Goal: Task Accomplishment & Management: Manage account settings

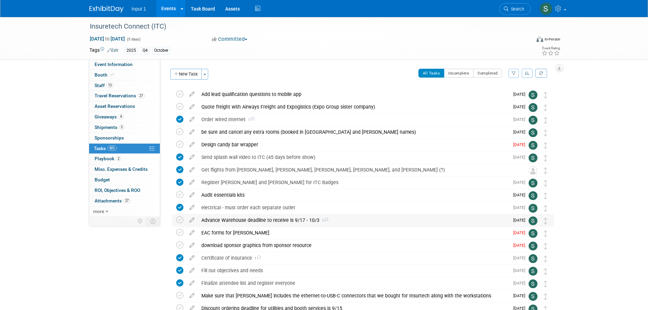
scroll to position [34, 0]
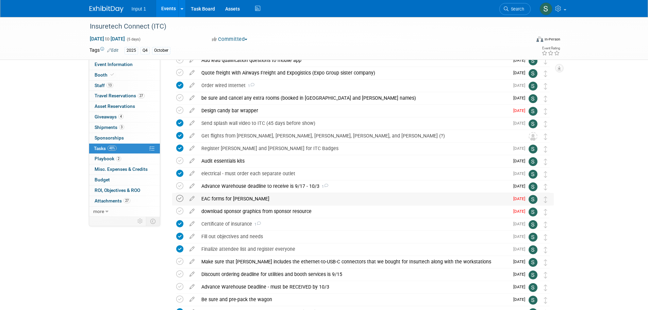
click at [180, 199] on icon at bounding box center [179, 198] width 7 height 7
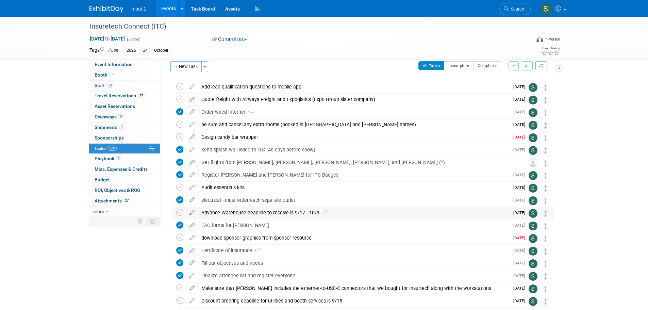
scroll to position [0, 0]
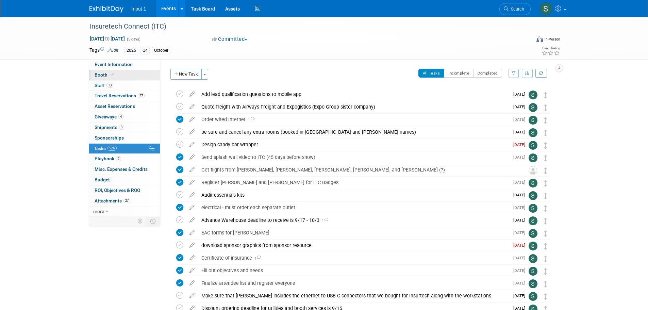
click at [101, 77] on span "Booth" at bounding box center [105, 74] width 21 height 5
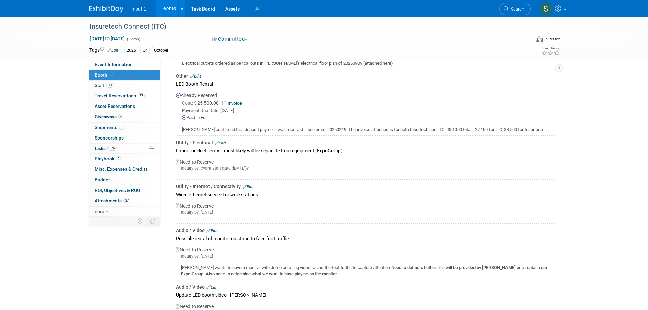
scroll to position [272, 0]
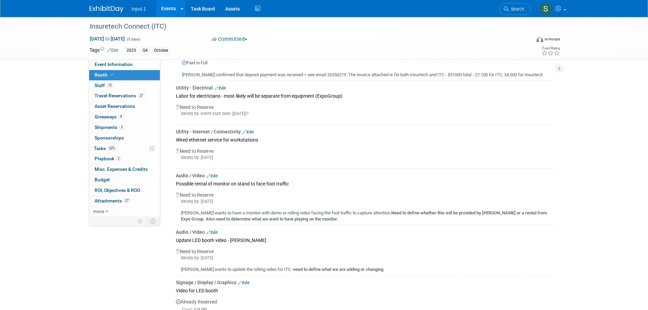
click at [250, 133] on div "Utility - Internet / Connectivity Edit" at bounding box center [365, 131] width 378 height 7
click at [250, 131] on link "Edit" at bounding box center [248, 132] width 11 height 5
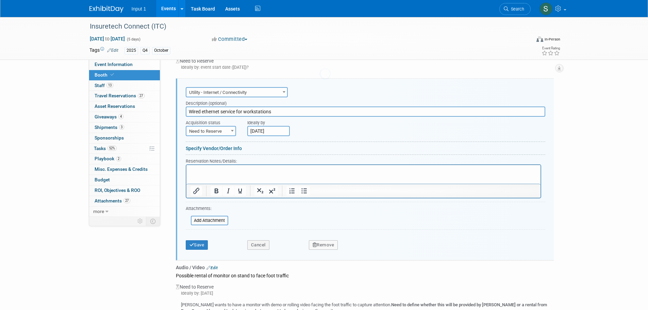
scroll to position [0, 0]
click at [216, 132] on span "Need to Reserve" at bounding box center [210, 132] width 49 height 10
select select "2"
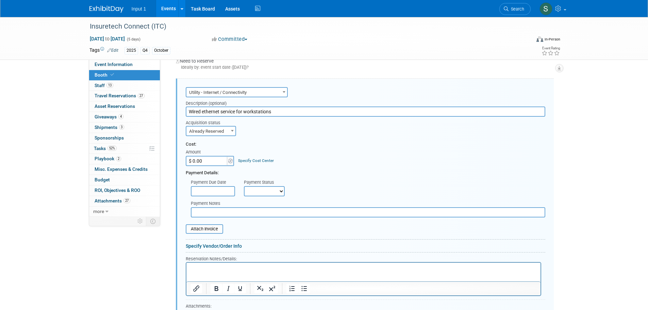
click at [203, 159] on input "$ 0.00" at bounding box center [207, 161] width 43 height 10
click at [584, 200] on div "Insuretech Connect (ITC) Oct 13, 2025 to Oct 17, 2025 (5 days) Oct 13, 2025 to …" at bounding box center [324, 117] width 648 height 839
click at [392, 147] on div "Cost: Amount $ 0.00 Specify Cost Center Cost Center -- Not Specified --" at bounding box center [366, 153] width 360 height 25
click at [341, 137] on form "Audio / Video Carpet / Flooring Catering / Food / Beverage Floral / Decorative …" at bounding box center [366, 217] width 360 height 265
click at [369, 146] on div "Cost:" at bounding box center [366, 144] width 360 height 6
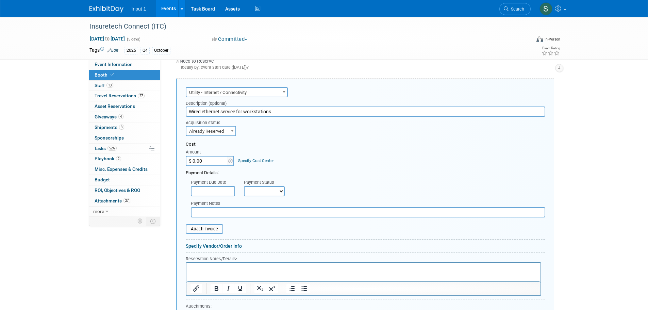
click at [298, 187] on div "Payment Due Date Payment Status Not Paid Yet Partially Paid Paid in Full Next P…" at bounding box center [366, 186] width 370 height 20
click at [631, 162] on div "Insuretech Connect (ITC) Oct 13, 2025 to Oct 17, 2025 (5 days) Oct 13, 2025 to …" at bounding box center [324, 117] width 648 height 839
click at [210, 162] on input "$ 0.00" at bounding box center [207, 161] width 43 height 10
type input "$ 1,800.00"
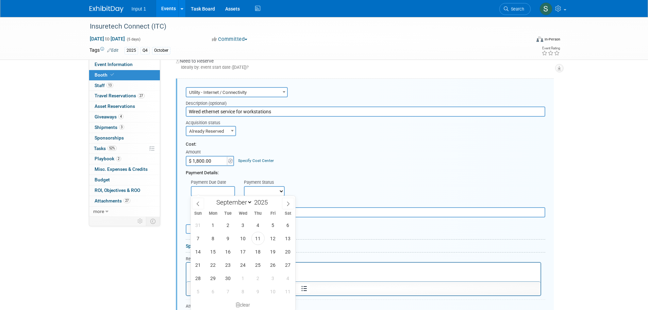
click at [219, 192] on input "text" at bounding box center [213, 191] width 44 height 10
click at [244, 239] on span "10" at bounding box center [243, 238] width 13 height 13
type input "Sep 10, 2025"
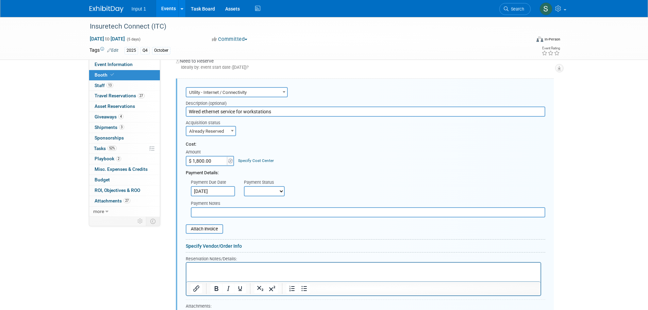
click at [270, 193] on select "Not Paid Yet Partially Paid Paid in Full" at bounding box center [264, 191] width 41 height 10
select select "1"
click at [244, 186] on select "Not Paid Yet Partially Paid Paid in Full" at bounding box center [264, 191] width 41 height 10
click at [215, 213] on input "text" at bounding box center [368, 212] width 355 height 10
type input "Paid with Rene credit card 20250911."
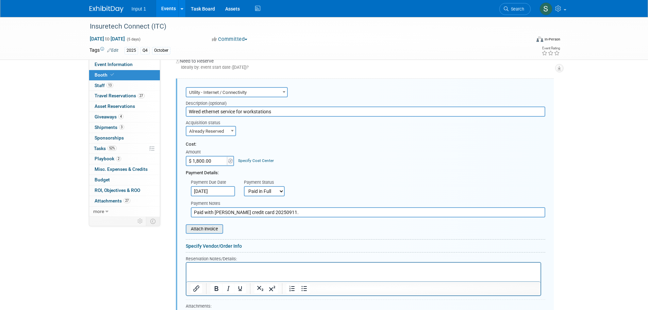
click at [211, 231] on input "file" at bounding box center [182, 229] width 81 height 8
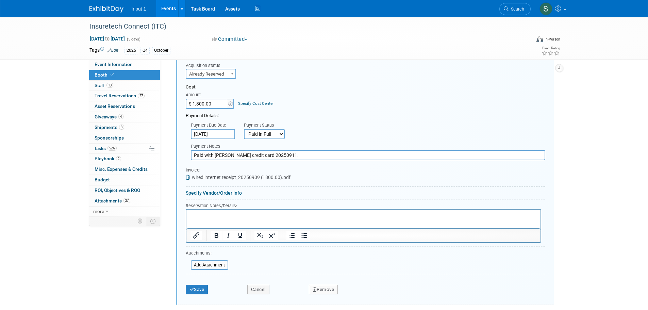
scroll to position [387, 0]
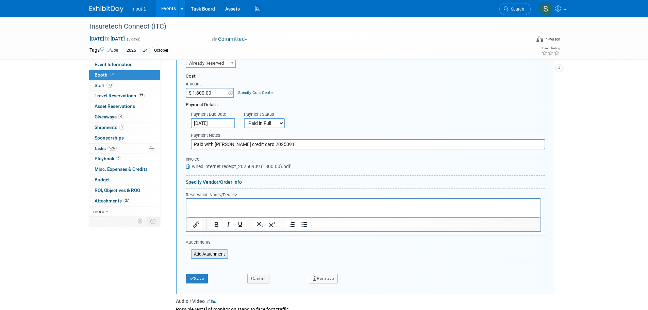
click at [215, 250] on input "file" at bounding box center [187, 254] width 81 height 8
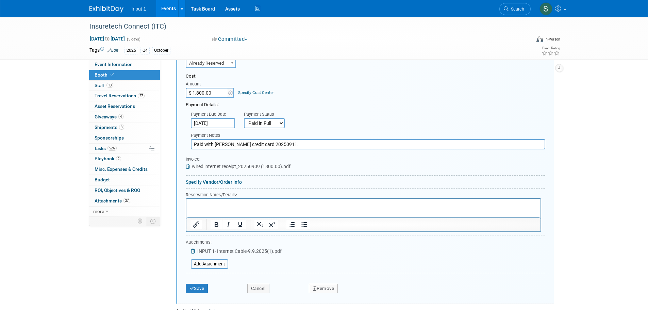
click at [320, 247] on form "Audio / Video Carpet / Flooring Catering / Food / Beverage Floral / Decorative …" at bounding box center [366, 156] width 360 height 279
click at [194, 203] on p "Rich Text Area. Press ALT-0 for help." at bounding box center [363, 204] width 346 height 6
click at [412, 275] on div at bounding box center [366, 274] width 360 height 3
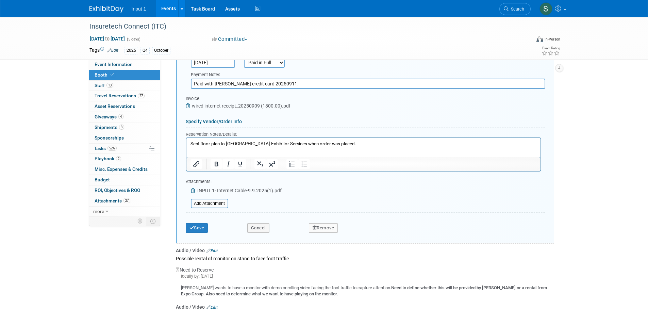
scroll to position [489, 0]
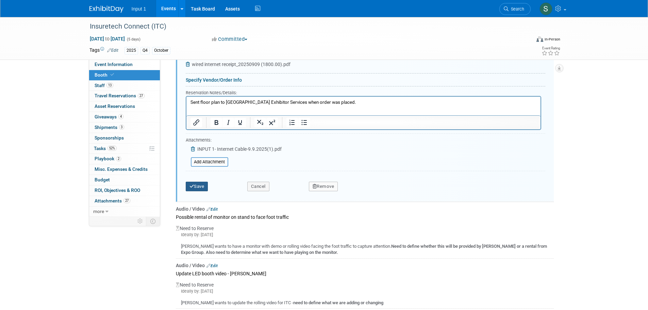
click at [200, 188] on button "Save" at bounding box center [197, 187] width 22 height 10
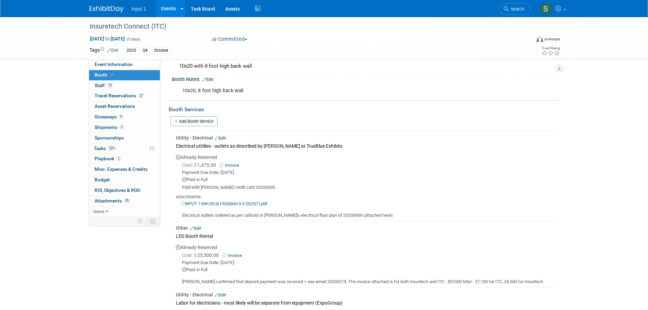
scroll to position [49, 0]
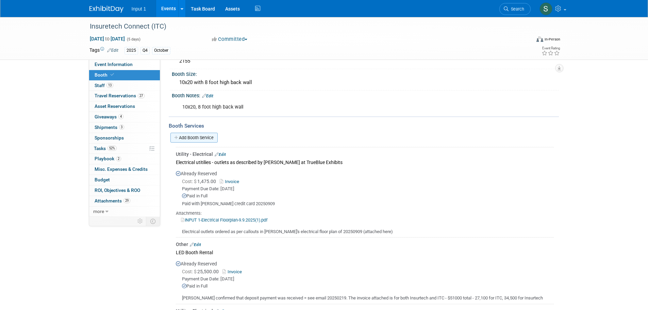
click at [212, 137] on link "Add Booth Service" at bounding box center [193, 138] width 47 height 10
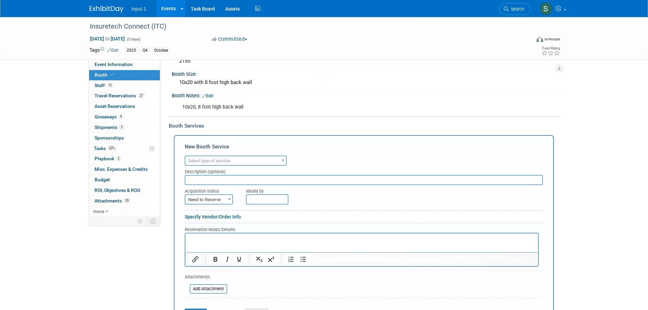
scroll to position [0, 0]
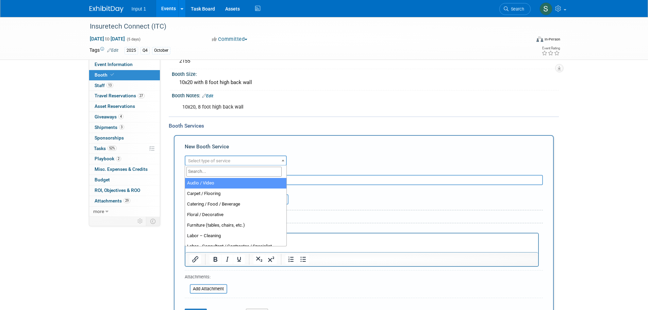
click at [234, 159] on span "Select type of service" at bounding box center [235, 161] width 101 height 10
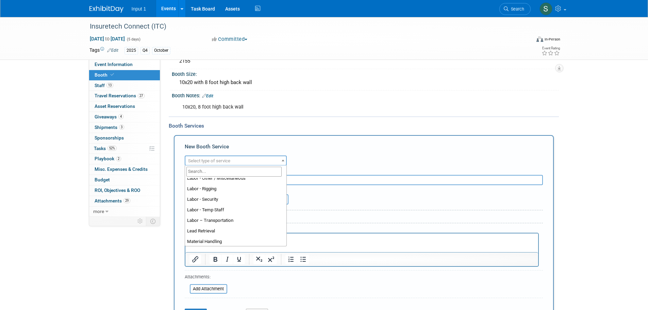
scroll to position [136, 0]
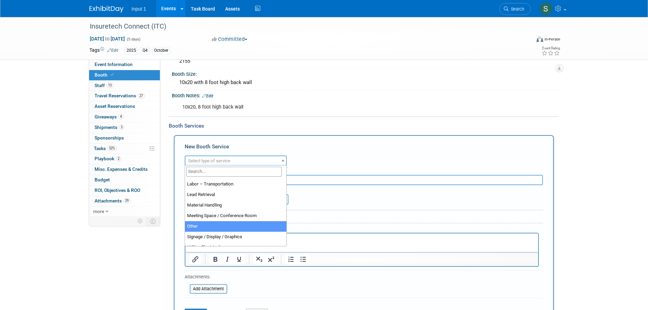
select select "1"
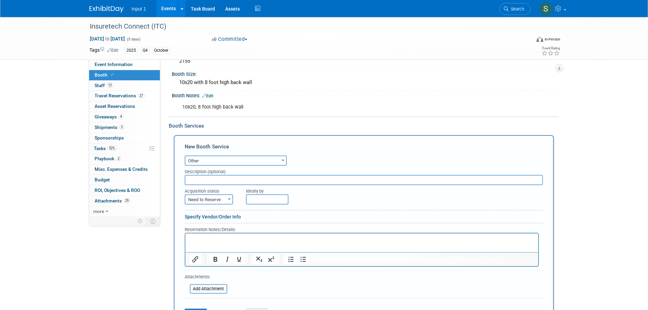
click at [232, 180] on input "text" at bounding box center [364, 180] width 358 height 10
type input "EAC Fee for form filed by Joseph"
click at [224, 199] on span "Need to Reserve" at bounding box center [208, 200] width 47 height 10
select select "2"
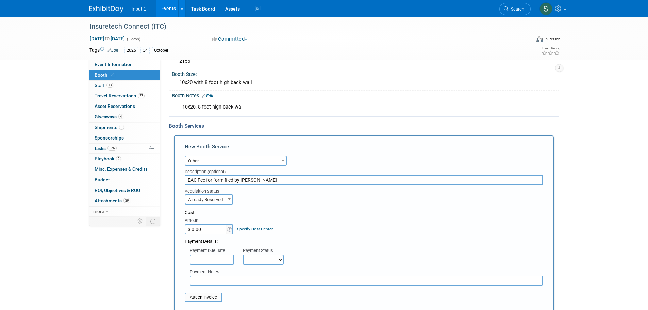
click at [219, 230] on input "$ 0.00" at bounding box center [206, 229] width 43 height 10
type input "$ 50.00"
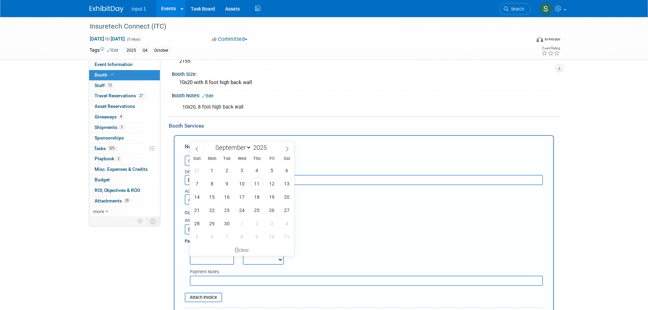
click at [196, 262] on input "text" at bounding box center [212, 260] width 44 height 10
click at [257, 184] on span "11" at bounding box center [256, 183] width 13 height 13
type input "Sep 11, 2025"
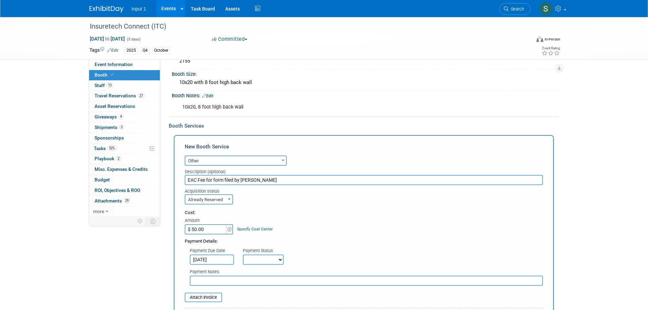
click at [259, 262] on select "Not Paid Yet Partially Paid Paid in Full" at bounding box center [263, 260] width 41 height 10
select select "1"
click at [243, 255] on select "Not Paid Yet Partially Paid Paid in Full" at bounding box center [263, 260] width 41 height 10
click at [293, 238] on div "Payment Details:" at bounding box center [364, 239] width 358 height 10
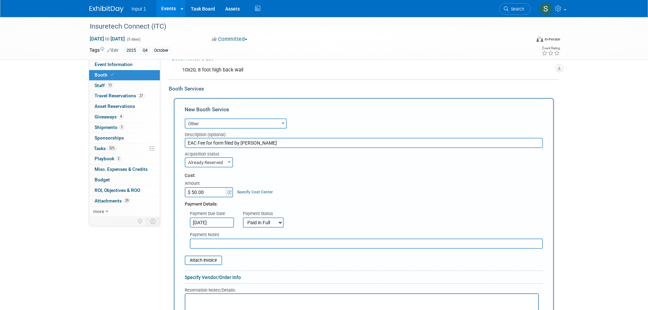
scroll to position [219, 0]
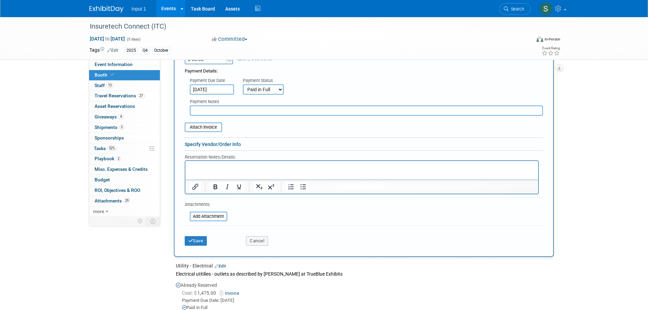
click at [211, 113] on input "text" at bounding box center [366, 110] width 353 height 10
type input "Paid by Rene credit card 20250911"
click at [339, 221] on form "Audio / Video Carpet / Flooring Catering / Food / Beverage Floral / Decorative …" at bounding box center [364, 116] width 358 height 265
click at [202, 127] on input "file" at bounding box center [181, 127] width 81 height 8
click at [638, 245] on div "Insuretech Connect (ITC) Oct 13, 2025 to Oct 17, 2025 (5 days) Oct 13, 2025 to …" at bounding box center [324, 263] width 648 height 931
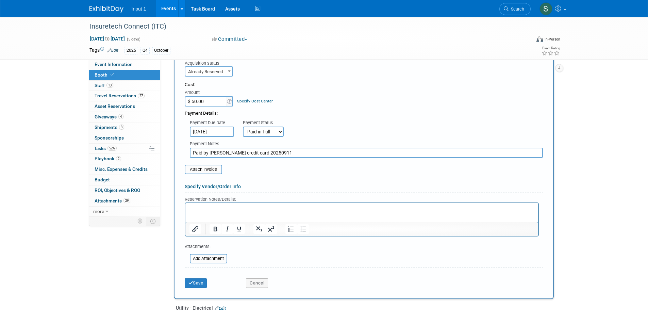
scroll to position [253, 0]
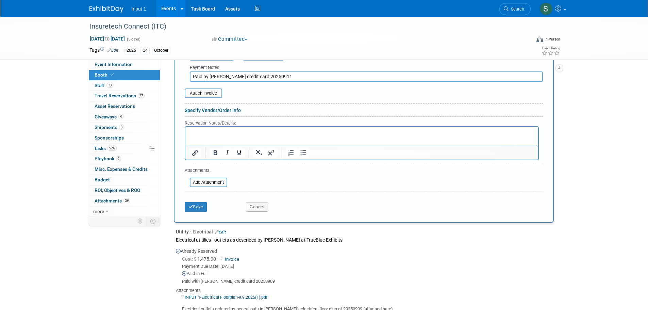
click at [202, 136] on html at bounding box center [361, 131] width 353 height 9
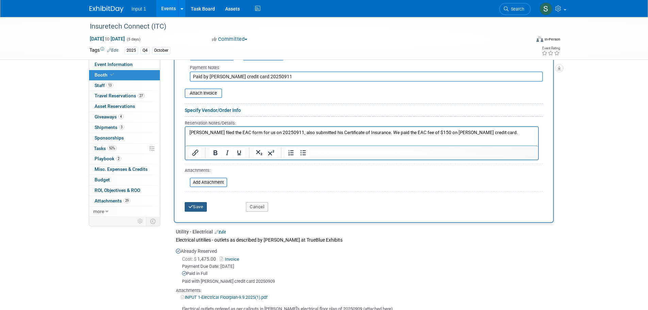
click at [194, 208] on button "Save" at bounding box center [196, 207] width 22 height 10
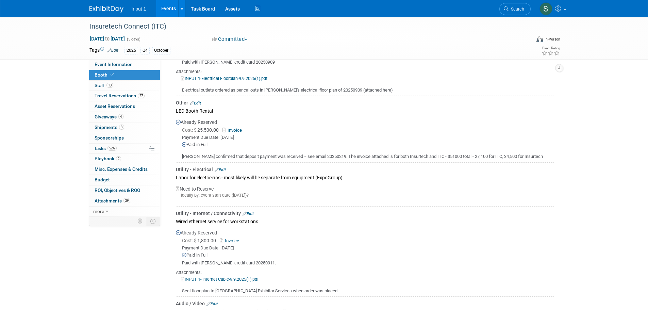
scroll to position [123, 0]
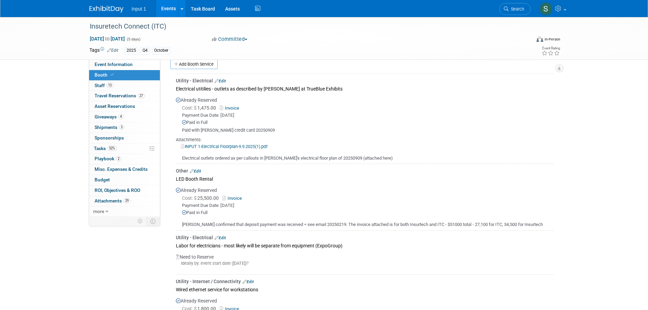
click at [223, 237] on link "Edit" at bounding box center [220, 237] width 11 height 5
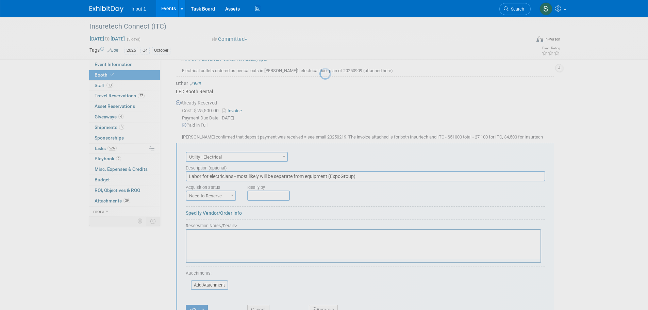
scroll to position [275, 0]
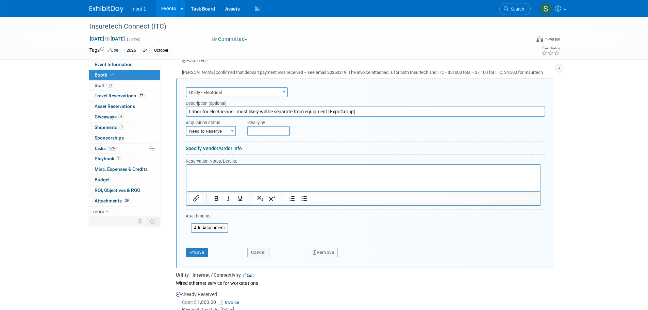
click at [222, 131] on span "Need to Reserve" at bounding box center [210, 132] width 49 height 10
select select "2"
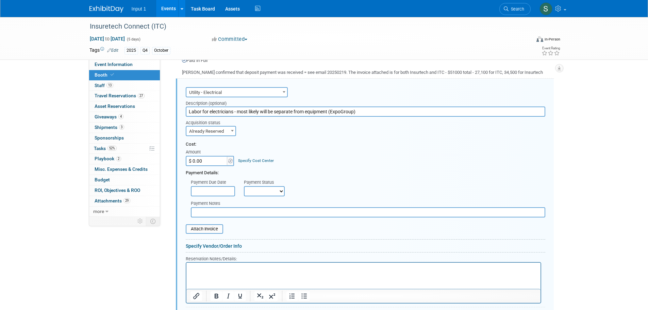
click at [204, 161] on input "$ 0.00" at bounding box center [207, 161] width 43 height 10
type input "$ 1,475.00"
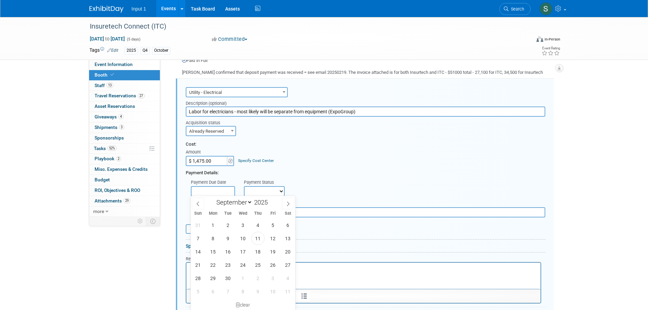
click at [207, 190] on input "text" at bounding box center [213, 191] width 44 height 10
click at [259, 239] on span "11" at bounding box center [257, 238] width 13 height 13
type input "Sep 11, 2025"
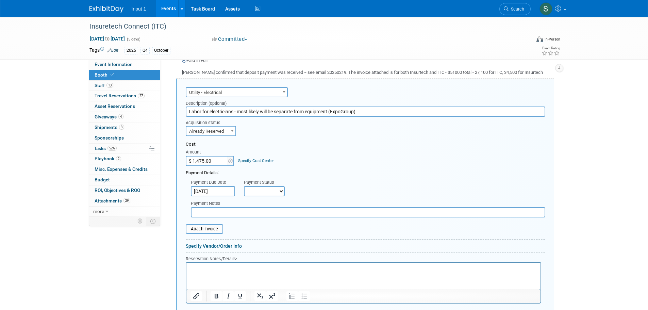
click at [264, 192] on select "Not Paid Yet Partially Paid Paid in Full" at bounding box center [264, 191] width 41 height 10
select select "1"
click at [244, 186] on select "Not Paid Yet Partially Paid Paid in Full" at bounding box center [264, 191] width 41 height 10
click at [221, 213] on input "text" at bounding box center [368, 212] width 355 height 10
type input "Paid with Rene credit card 20250911"
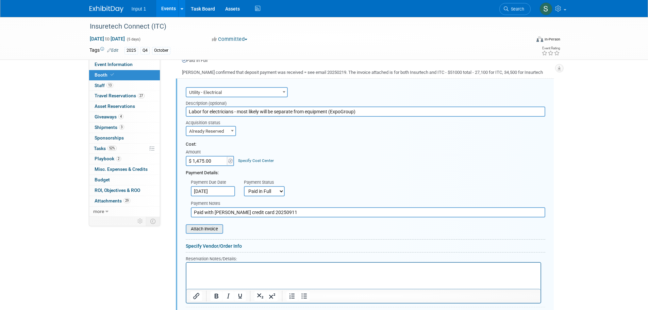
click at [205, 229] on input "file" at bounding box center [182, 229] width 81 height 8
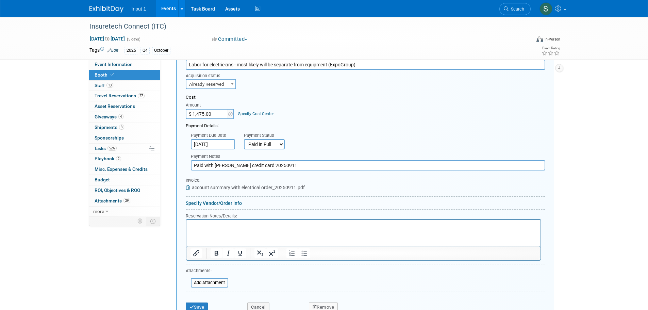
scroll to position [377, 0]
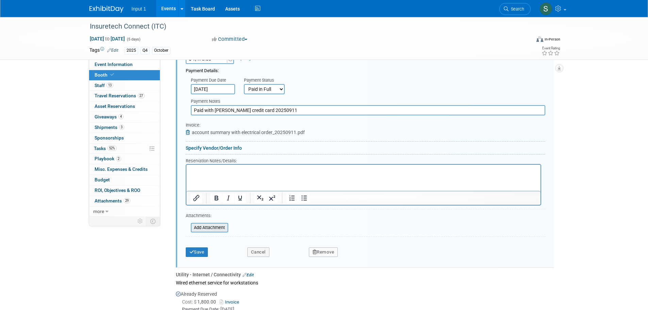
click at [215, 226] on input "file" at bounding box center [187, 228] width 81 height 8
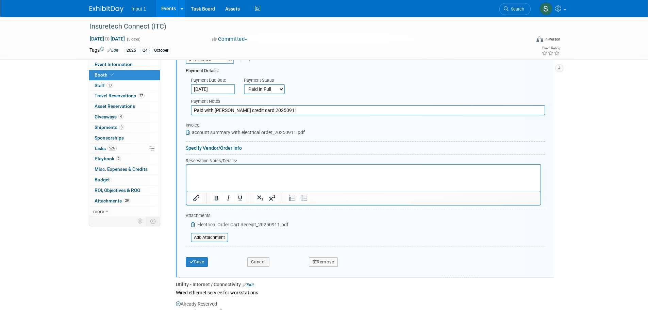
click at [251, 174] on html at bounding box center [363, 168] width 354 height 9
click at [213, 171] on p "Per Joseph, 4 hours regular time to install ( 2 electricians x 2 hours x $117/h…" at bounding box center [363, 170] width 346 height 6
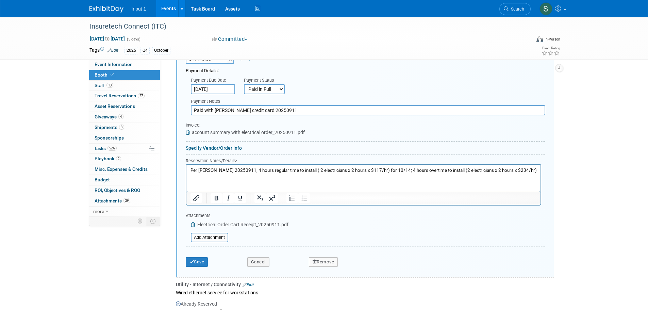
click at [523, 170] on p "Per Joseph 20250911, 4 hours regular time to install ( 2 electricians x 2 hours…" at bounding box center [363, 170] width 346 height 6
drag, startPoint x: 443, startPoint y: 170, endPoint x: 431, endPoint y: 170, distance: 11.9
click at [431, 170] on p "Per Joseph 20250911, 4 hours regular time to install ( 2 electricians x 2 hours…" at bounding box center [363, 173] width 346 height 13
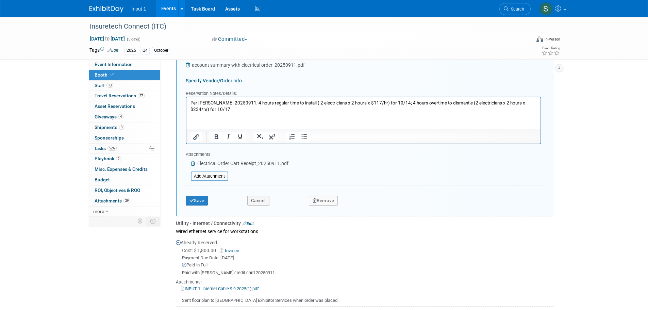
scroll to position [445, 0]
click at [422, 197] on div "Remove" at bounding box center [381, 198] width 154 height 14
click at [210, 109] on p "Per Joseph 20250911, 4 hours regular time to install ( 2 electricians x 2 hours…" at bounding box center [363, 105] width 346 height 13
click at [389, 102] on p "Per Joseph 20250911, 4 hours regular time to install ( 2 electricians x 2 hours…" at bounding box center [363, 105] width 346 height 13
click at [362, 168] on form "Audio / Video Carpet / Flooring Catering / Food / Beverage Floral / Decorative …" at bounding box center [366, 61] width 360 height 293
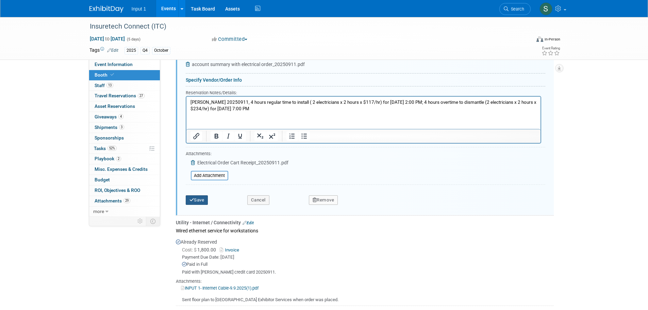
click at [202, 198] on button "Save" at bounding box center [197, 200] width 22 height 10
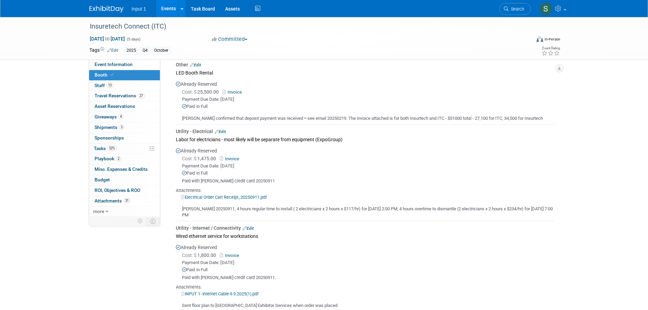
scroll to position [241, 0]
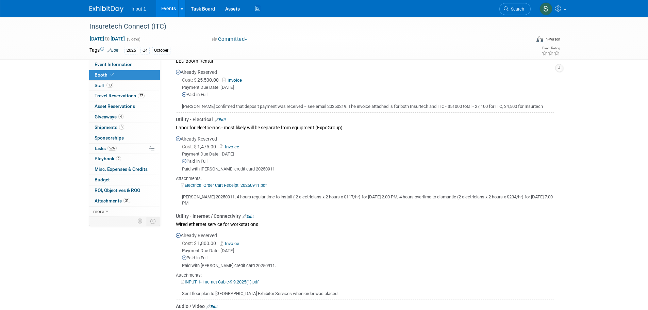
click at [222, 118] on link "Edit" at bounding box center [220, 119] width 11 height 5
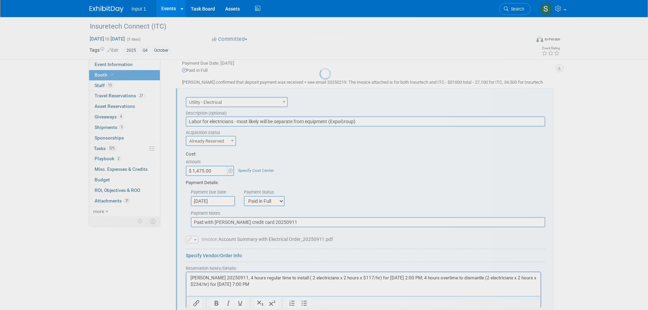
scroll to position [275, 0]
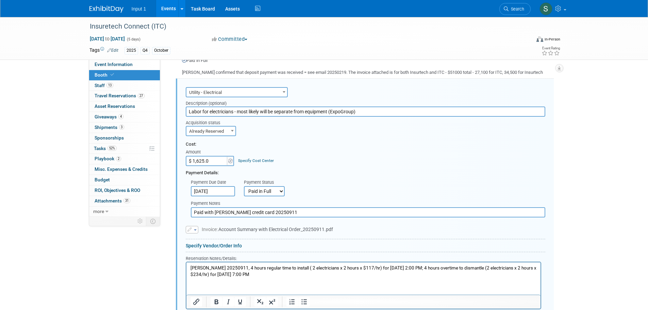
type input "$ 1,625.00"
click at [275, 278] on html "Per Joseph 20250911, 4 hours regular time to install ( 2 electricians x 2 hours…" at bounding box center [363, 269] width 354 height 15
click at [349, 191] on div "Payment Due Date Sep 11, 2025 Payment Status Not Paid Yet Partially Paid Paid i…" at bounding box center [366, 186] width 370 height 20
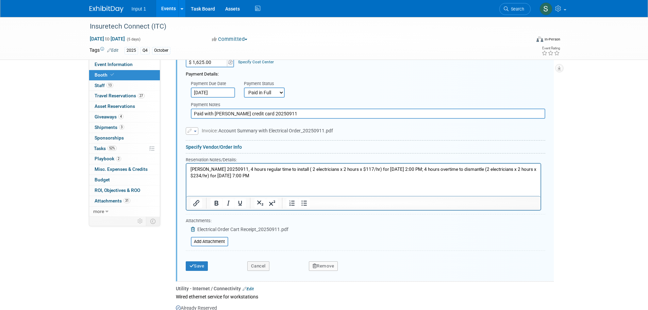
scroll to position [377, 0]
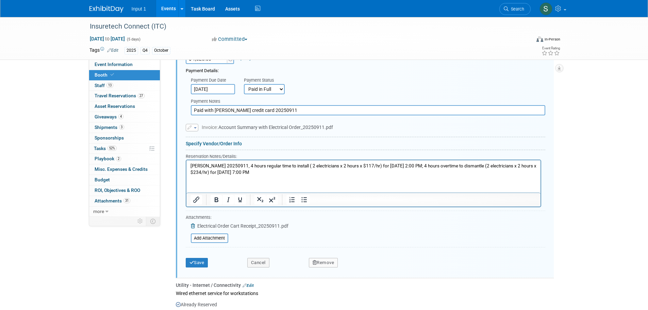
click at [263, 173] on p "Per Joseph 20250911, 4 hours regular time to install ( 2 electricians x 2 hours…" at bounding box center [363, 169] width 346 height 13
click at [296, 174] on p "Per Joseph 20250911, 4 hours regular time to install ( 2 electricians x 2 hours…" at bounding box center [363, 169] width 346 height 13
click at [206, 260] on button "Save" at bounding box center [197, 263] width 22 height 10
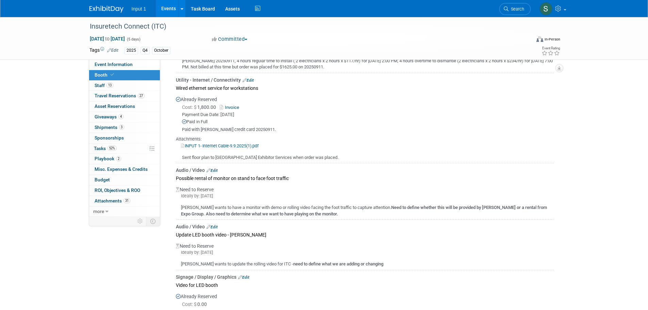
click at [484, 171] on div "Audio / Video Edit" at bounding box center [365, 170] width 378 height 7
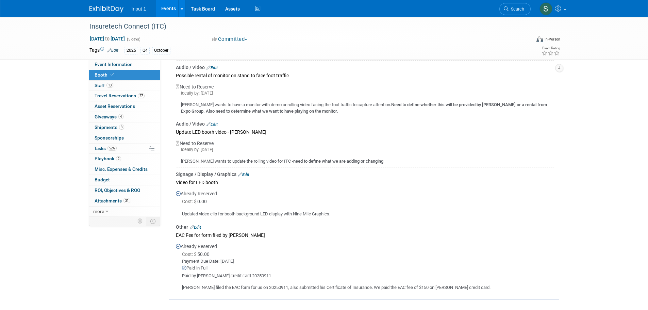
scroll to position [481, 0]
click at [445, 196] on div "Cost: $ 0.00" at bounding box center [368, 199] width 372 height 7
click at [218, 121] on link "Edit" at bounding box center [212, 122] width 11 height 5
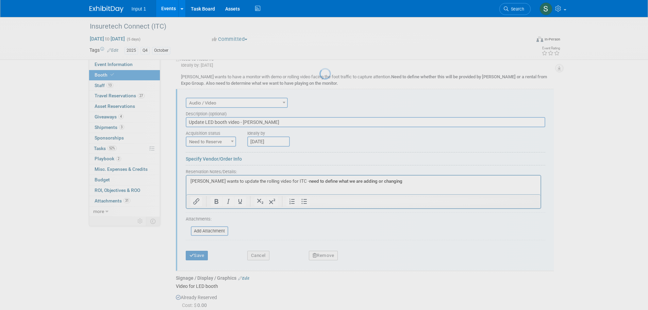
scroll to position [0, 0]
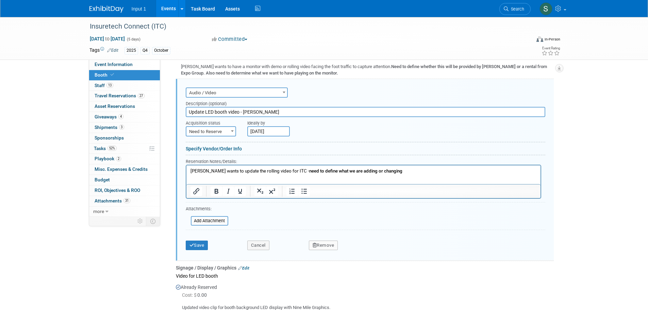
click at [305, 148] on div "Specify Vendor/Order Info" at bounding box center [366, 148] width 360 height 7
drag, startPoint x: 449, startPoint y: 217, endPoint x: 449, endPoint y: 214, distance: 3.4
click at [449, 214] on form "Audio / Video Carpet / Flooring Catering / Food / Beverage Floral / Decorative …" at bounding box center [366, 170] width 360 height 168
click at [303, 203] on div at bounding box center [366, 203] width 360 height 3
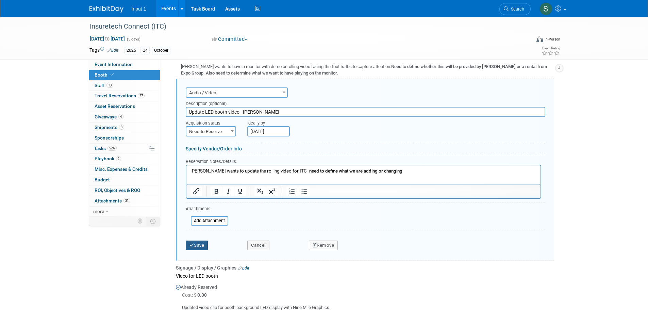
click at [196, 246] on button "Save" at bounding box center [197, 246] width 22 height 10
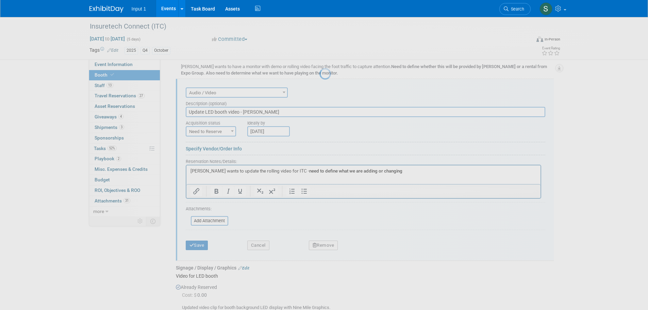
scroll to position [481, 0]
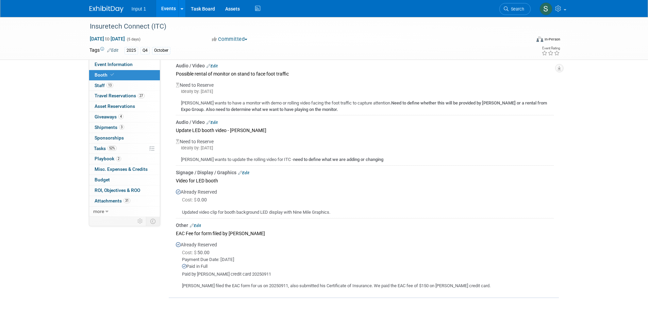
click at [197, 225] on link "Edit" at bounding box center [195, 225] width 11 height 5
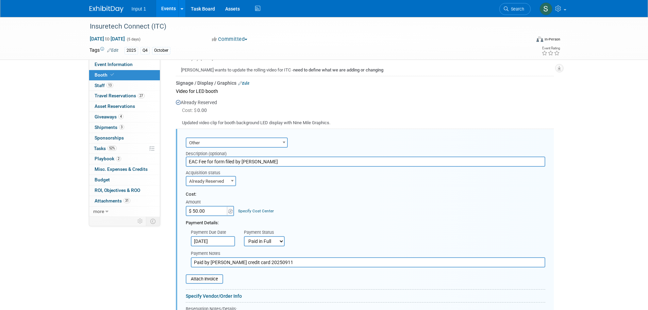
scroll to position [620, 0]
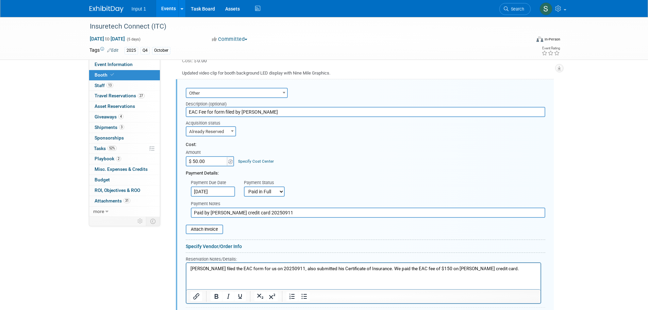
click at [193, 160] on input "$ 50.00" at bounding box center [207, 161] width 43 height 10
type input "$ 150.00"
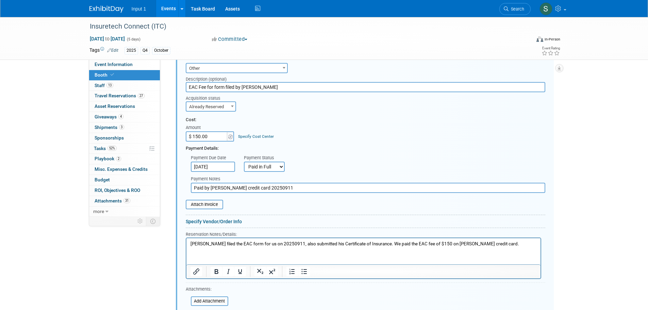
scroll to position [695, 0]
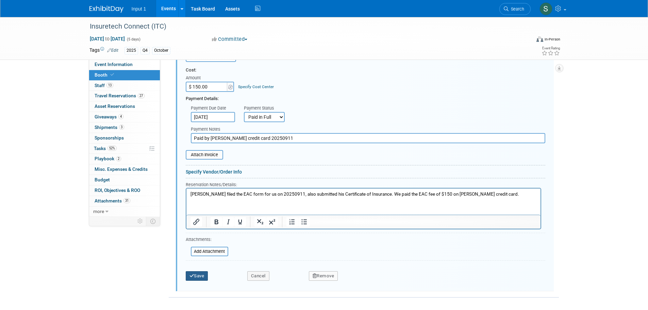
click at [206, 278] on button "Save" at bounding box center [197, 276] width 22 height 10
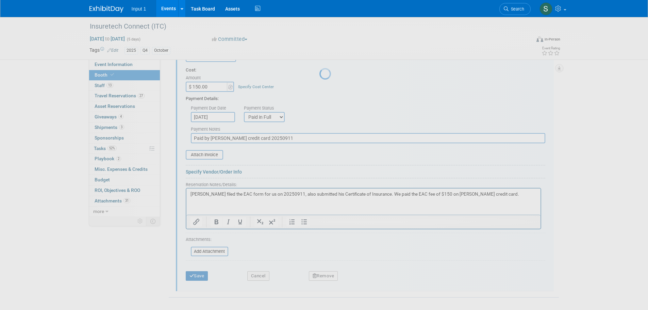
scroll to position [481, 0]
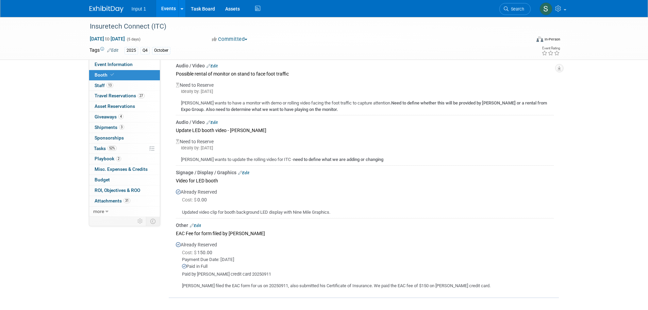
click at [483, 176] on div "Video for LED booth" at bounding box center [365, 180] width 378 height 9
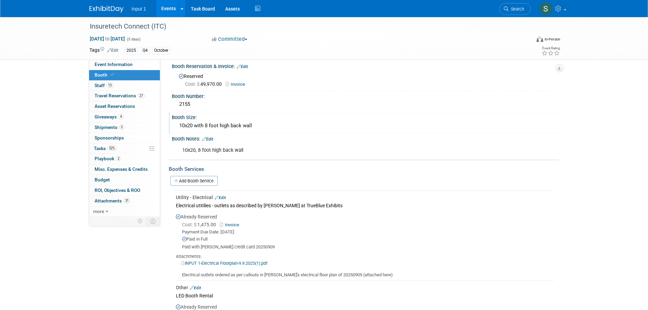
scroll to position [5, 0]
click at [97, 116] on span "Giveaways 4" at bounding box center [109, 116] width 29 height 5
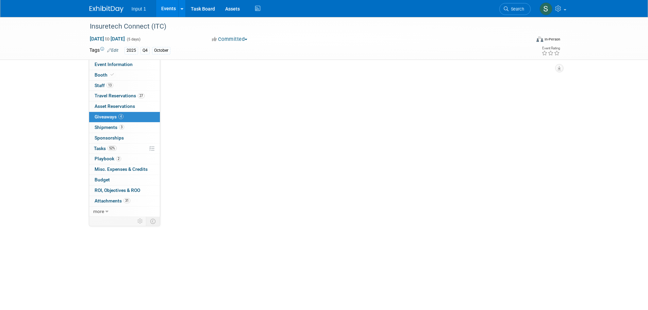
scroll to position [0, 0]
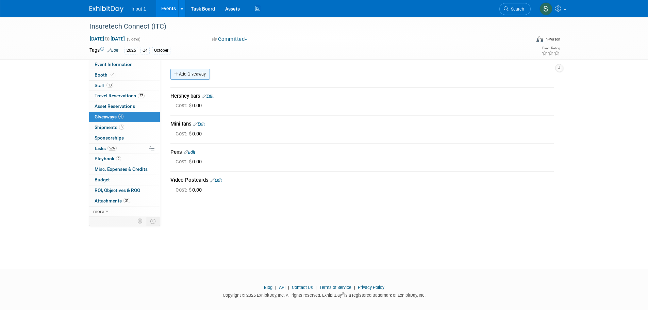
click at [186, 73] on link "Add Giveaway" at bounding box center [189, 74] width 39 height 11
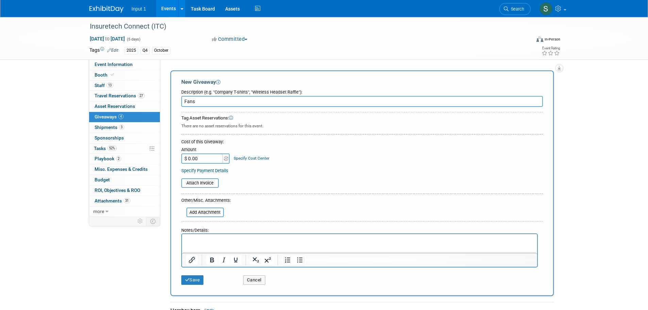
type input "Fans"
click at [198, 244] on html at bounding box center [359, 239] width 355 height 10
click at [617, 201] on div "Insuretech Connect (ITC) Oct 13, 2025 to Oct 17, 2025 (5 days) Oct 13, 2025 to …" at bounding box center [324, 222] width 648 height 411
click at [202, 279] on button "Save" at bounding box center [192, 280] width 22 height 10
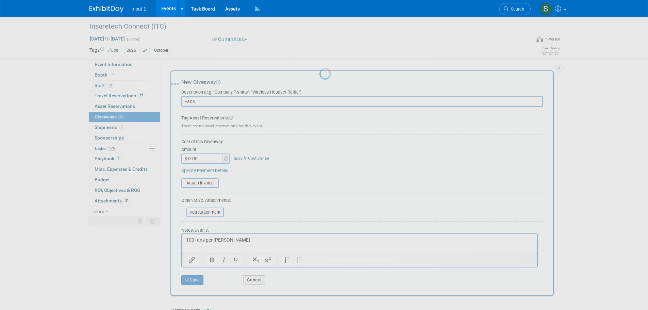
scroll to position [11, 0]
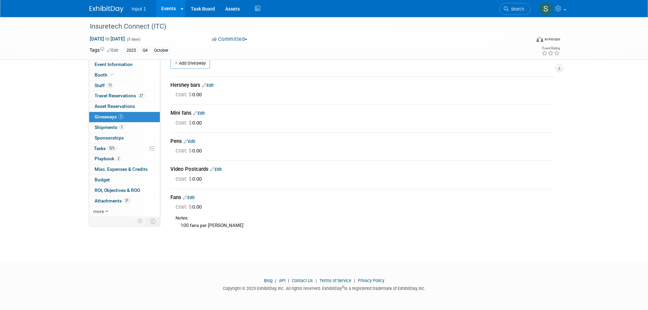
click at [44, 149] on div "Insuretech Connect (ITC) Oct 13, 2025 to Oct 17, 2025 (5 days) Oct 13, 2025 to …" at bounding box center [324, 128] width 648 height 244
click at [68, 144] on div "Insuretech Connect (ITC) Oct 13, 2025 to Oct 17, 2025 (5 days) Oct 13, 2025 to …" at bounding box center [324, 128] width 648 height 244
click at [179, 258] on body "Input 1 Events Add Event Bulk Upload Events Shareable Event Boards Recently Vie…" at bounding box center [324, 144] width 648 height 310
click at [313, 251] on body "Input 1 Events Add Event Bulk Upload Events Shareable Event Boards Recently Vie…" at bounding box center [324, 144] width 648 height 310
click at [116, 105] on span "Asset Reservations 0" at bounding box center [115, 105] width 40 height 5
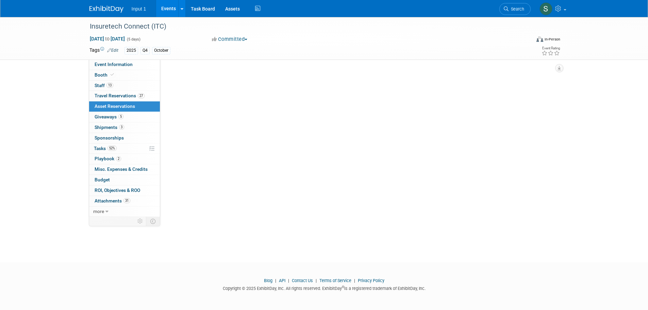
scroll to position [0, 0]
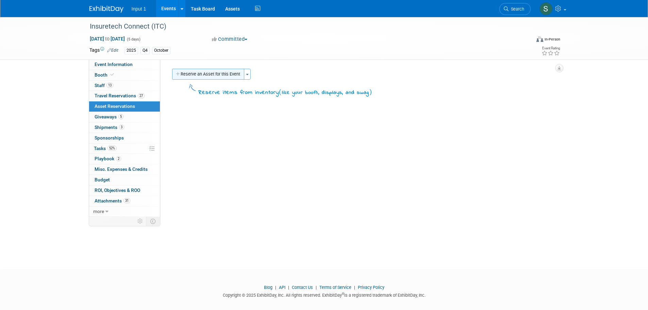
click at [235, 74] on button "Reserve an Asset for this Event" at bounding box center [208, 74] width 72 height 11
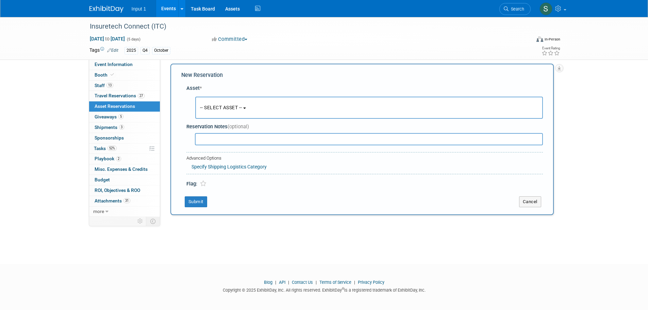
scroll to position [6, 0]
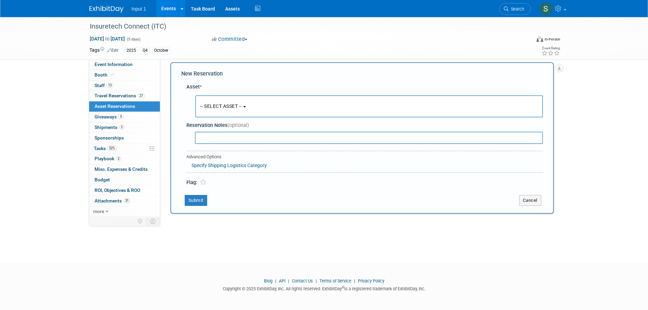
click at [245, 110] on button "-- SELECT ASSET --" at bounding box center [369, 106] width 348 height 22
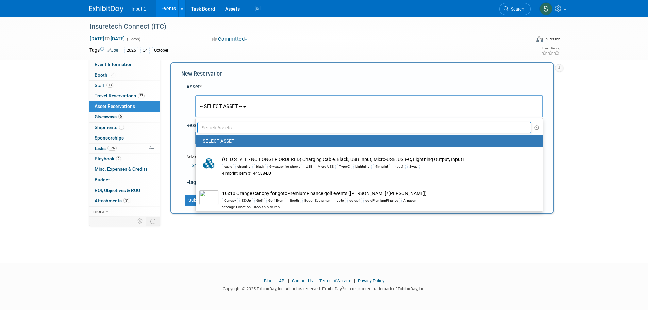
click at [278, 128] on input "text" at bounding box center [364, 128] width 334 height 12
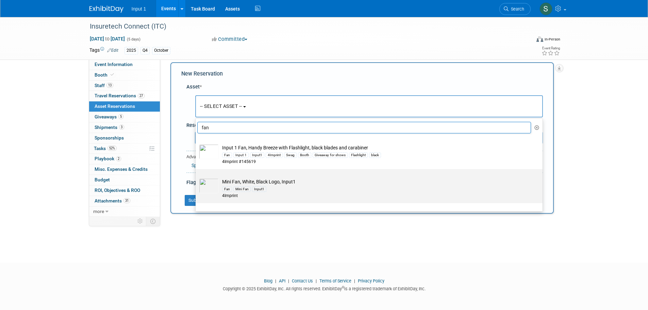
type input "fan"
click at [275, 182] on td "Mini Fan, White, Black Logo, Input1 Fan Mini Fan Input1 4Imprint" at bounding box center [374, 188] width 310 height 21
click at [197, 177] on input "Mini Fan, White, Black Logo, Input1 Fan Mini Fan Input1 4Imprint" at bounding box center [194, 175] width 4 height 4
select select "10720842"
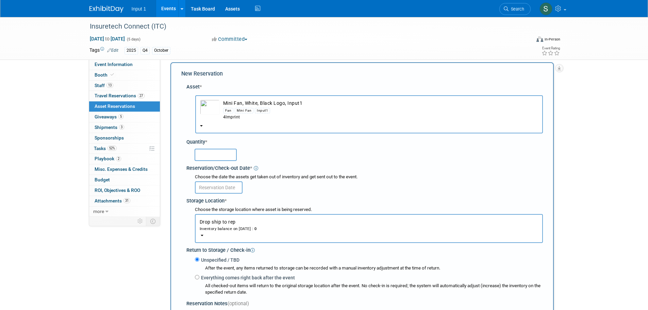
click at [347, 144] on div "Quantity *" at bounding box center [364, 142] width 357 height 7
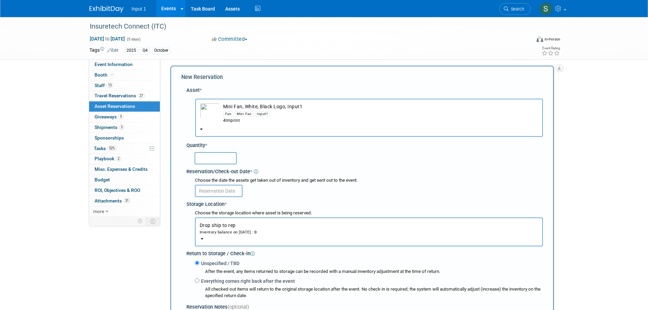
scroll to position [0, 0]
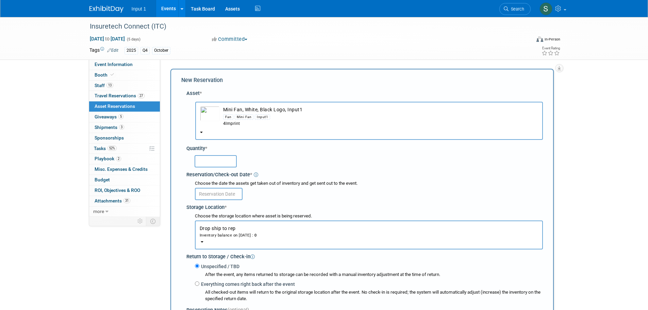
click at [240, 127] on span "Mini Fan, White, Black Logo, Input1 Fan Mini Fan Input1 4Imprint" at bounding box center [369, 125] width 338 height 5
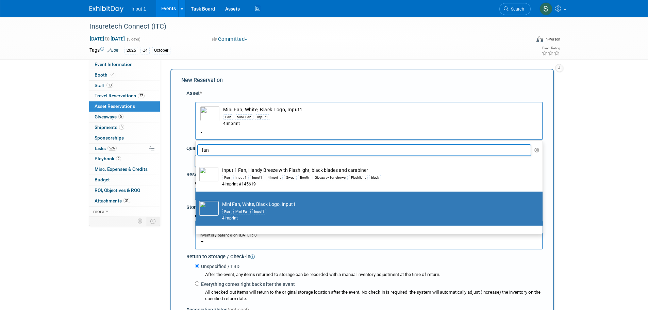
click at [575, 87] on div "Insuretech Connect (ITC) Oct 13, 2025 to Oct 17, 2025 (5 days) Oct 13, 2025 to …" at bounding box center [324, 219] width 648 height 404
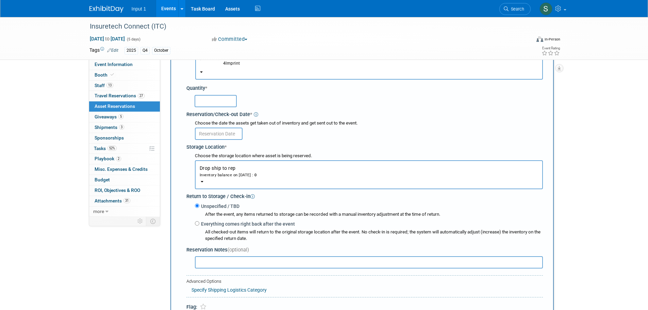
scroll to position [136, 0]
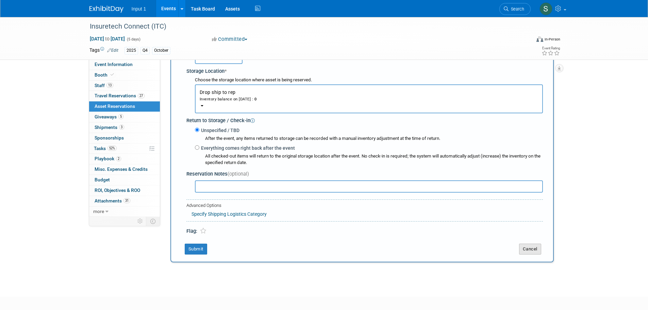
click at [531, 251] on button "Cancel" at bounding box center [530, 249] width 22 height 11
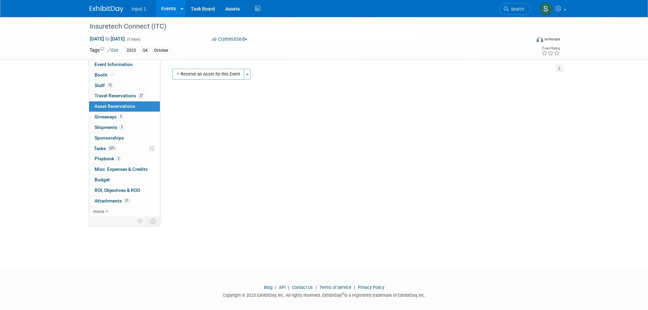
click at [380, 88] on div "Event Website: Edit https://vegas.insuretechconnect.com/ Event Venue Name: Mand…" at bounding box center [359, 138] width 399 height 157
click at [229, 10] on link "Assets" at bounding box center [232, 8] width 25 height 17
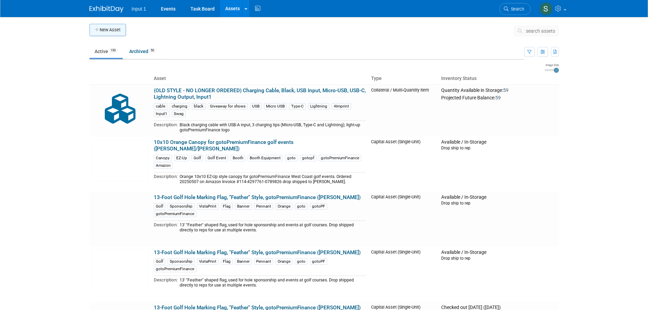
click at [108, 28] on button "New Asset" at bounding box center [107, 30] width 36 height 12
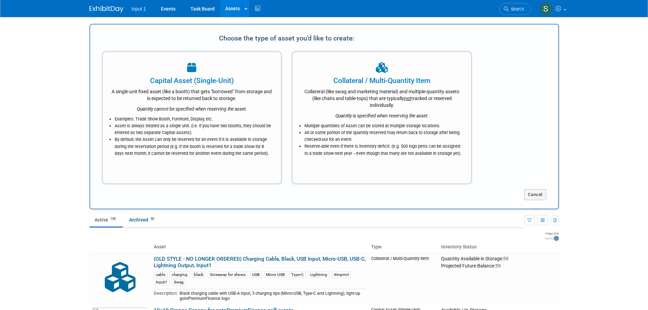
click at [606, 145] on body "Input 1 Events Task Board Assets New Asset Search Assets Bulk Upload Assets Sto…" at bounding box center [324, 155] width 648 height 310
click at [539, 197] on button "Cancel" at bounding box center [535, 194] width 22 height 11
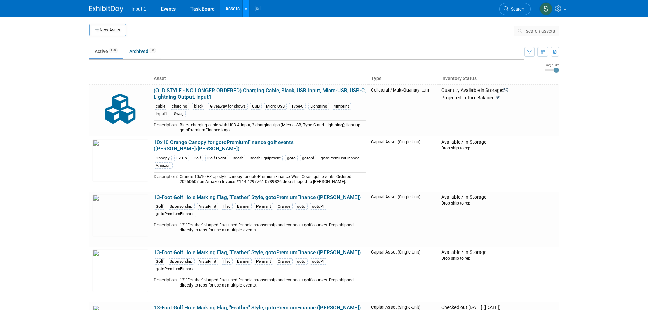
click at [246, 13] on link at bounding box center [245, 8] width 7 height 17
click at [251, 32] on icon at bounding box center [250, 34] width 7 height 5
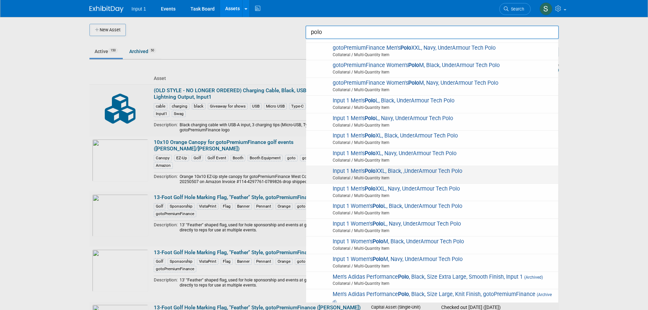
scroll to position [136, 0]
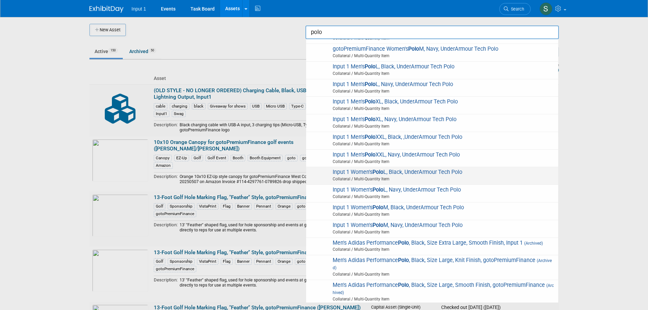
click at [356, 174] on span "Input 1 Women's Polo L, Black, UnderArmour Tech Polo Collateral / Multi-Quantit…" at bounding box center [432, 176] width 245 height 14
type input "Input 1 Women&#39;s Polo L, Black, UnderArmour Tech Polo"
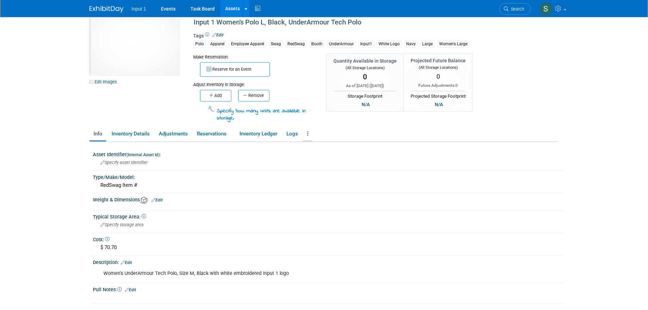
scroll to position [34, 0]
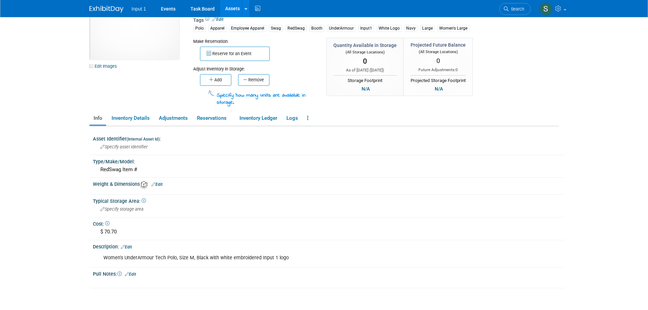
click at [132, 247] on link "Edit" at bounding box center [126, 247] width 11 height 5
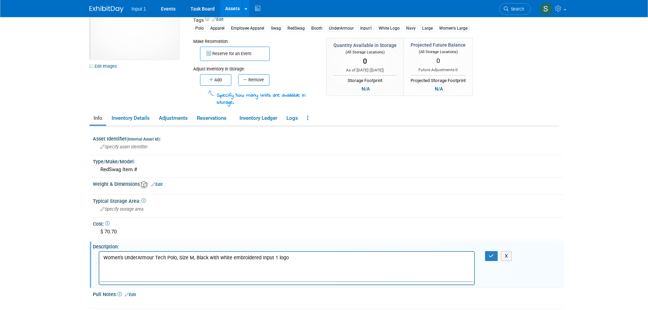
scroll to position [0, 0]
click at [189, 259] on p "Women's UnderArmour Tech Polo, Size M, Black with white embroidered Input 1 logo" at bounding box center [287, 258] width 368 height 7
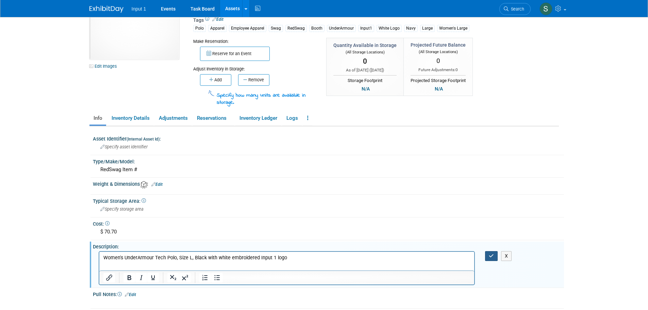
click at [496, 257] on button "button" at bounding box center [491, 256] width 13 height 10
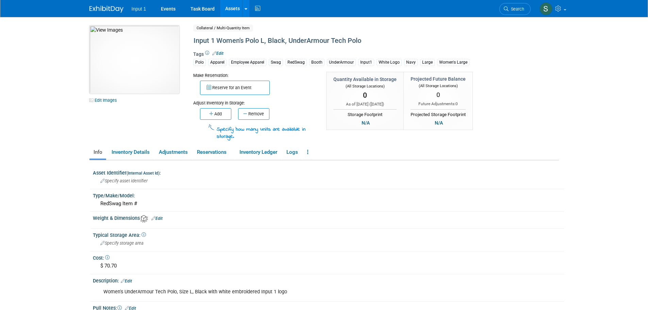
click at [129, 53] on img at bounding box center [134, 60] width 90 height 68
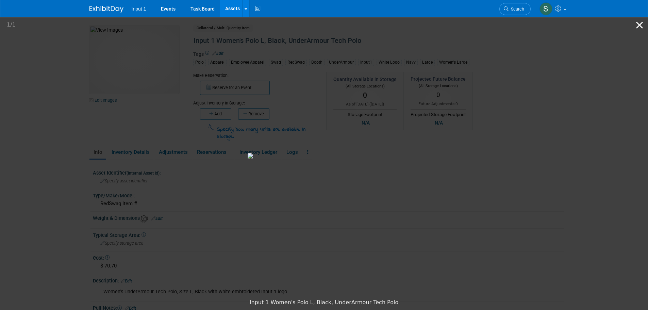
click at [641, 22] on button "Close gallery" at bounding box center [639, 25] width 17 height 16
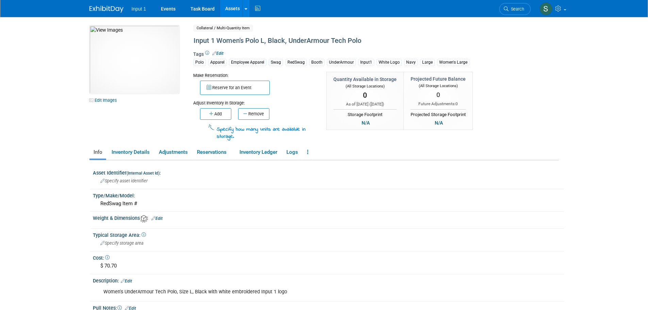
click at [104, 98] on link "Edit Images" at bounding box center [104, 100] width 30 height 9
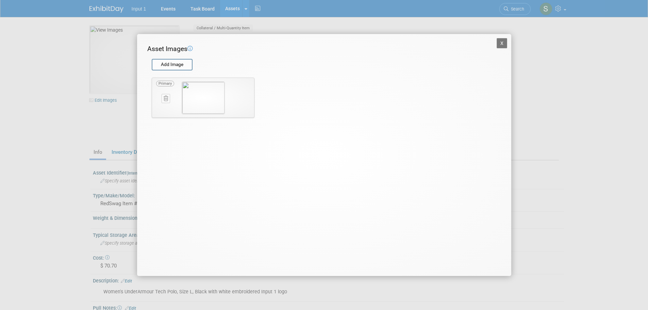
click at [165, 101] on button at bounding box center [166, 98] width 9 height 9
click at [165, 108] on button "button" at bounding box center [162, 106] width 12 height 9
click at [172, 68] on input "file" at bounding box center [151, 65] width 81 height 10
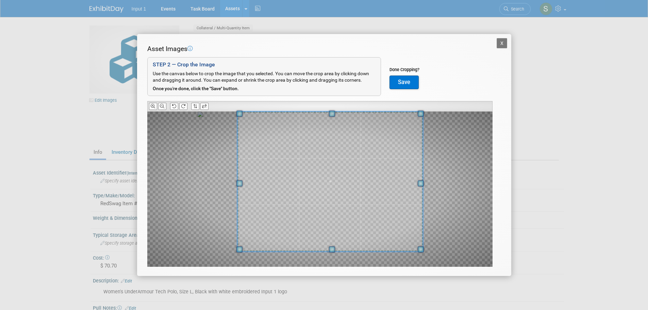
click at [424, 108] on div "Asset Images Add Image STEP 2 — Crop the Image Use the canvas below to crop the…" at bounding box center [324, 166] width 354 height 244
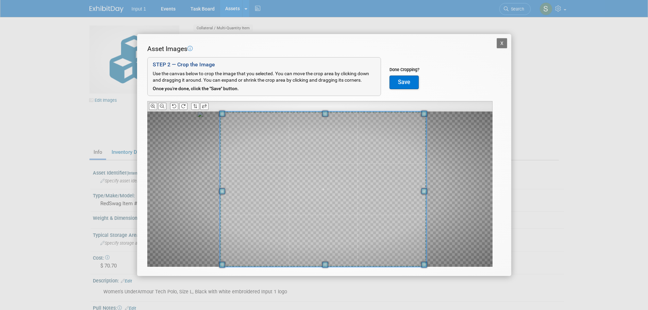
click at [206, 267] on div "Asset Images Add Image STEP 2 — Crop the Image Use the canvas below to crop the…" at bounding box center [324, 166] width 354 height 244
click at [404, 84] on button "Save" at bounding box center [404, 83] width 29 height 14
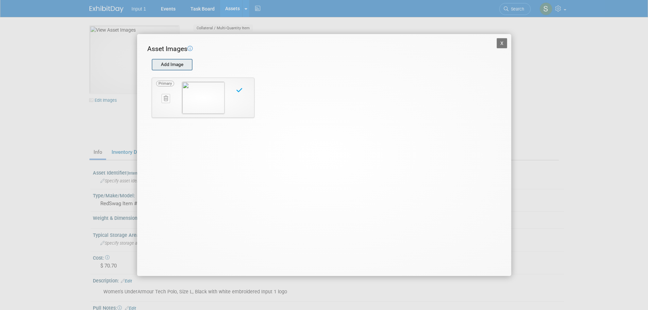
click at [180, 67] on input "file" at bounding box center [151, 65] width 81 height 10
click at [504, 45] on button "X" at bounding box center [502, 43] width 11 height 10
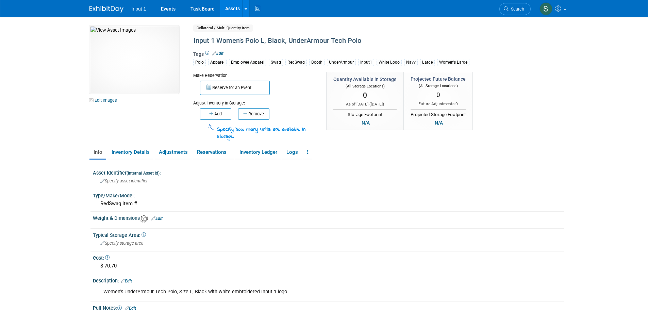
click at [521, 75] on div "10049746-10729478-17847d28-3af8-465f-a454-1b829bc87580.jpg Edit Images Collater…" at bounding box center [324, 83] width 480 height 115
drag, startPoint x: 615, startPoint y: 146, endPoint x: 607, endPoint y: 145, distance: 7.5
click at [615, 146] on body "Input 1 Events Task Board Assets New Asset Search Assets" at bounding box center [324, 155] width 648 height 310
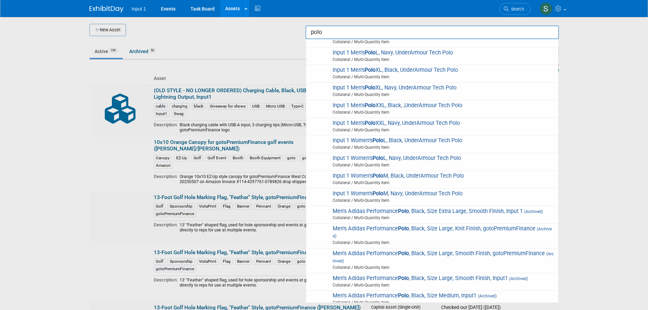
scroll to position [170, 0]
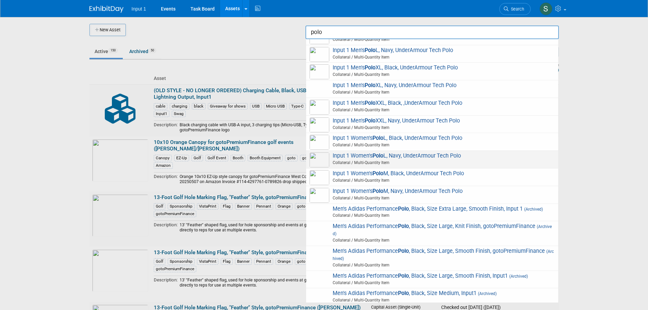
click at [407, 157] on span "Input 1 Women's Polo L, Navy, UnderArmour Tech Polo Collateral / Multi-Quantity…" at bounding box center [432, 159] width 245 height 14
type input "Input 1 Women&#39;s Polo L, Navy, UnderArmour Tech Polo"
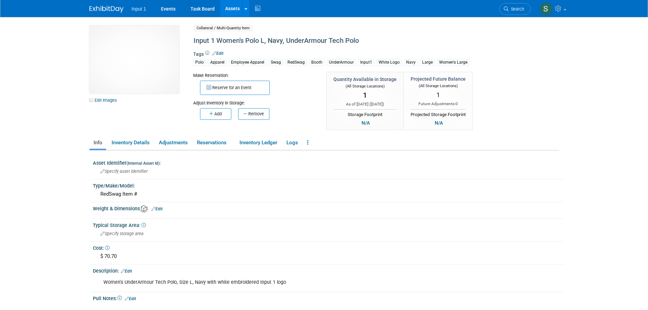
click at [300, 93] on div "Reserve for an Event" at bounding box center [254, 87] width 123 height 16
click at [308, 142] on link at bounding box center [307, 143] width 9 height 12
click at [311, 155] on icon at bounding box center [309, 155] width 6 height 5
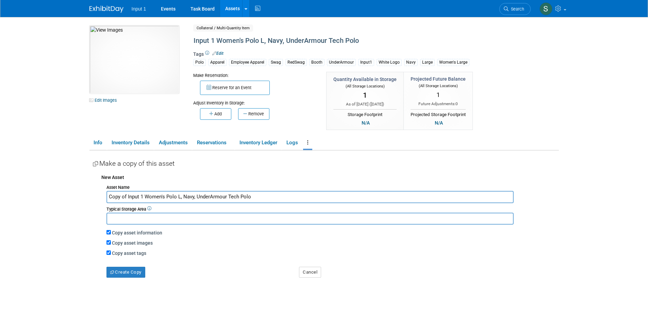
drag, startPoint x: 127, startPoint y: 196, endPoint x: 96, endPoint y: 192, distance: 31.6
click at [96, 192] on div "New Asset Asset Name Copy of Input 1 Women's Polo L, Navy, UnderArmour Tech Pol…" at bounding box center [326, 223] width 466 height 107
click at [159, 198] on input "Input 1 Women's Polo L, Navy, UnderArmour Tech Polo" at bounding box center [310, 197] width 407 height 12
type input "Input 1 Women's Polo XL, Navy, UnderArmour Tech Polo"
click at [131, 275] on button "Create Copy" at bounding box center [126, 272] width 39 height 11
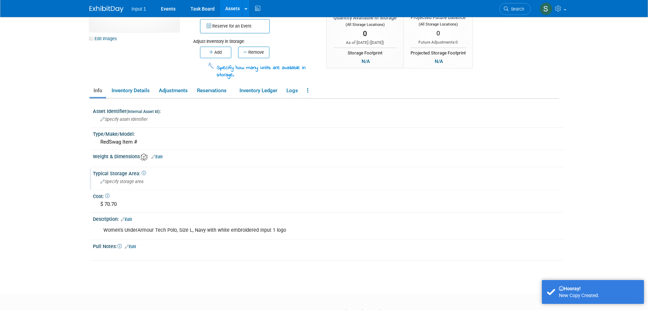
scroll to position [68, 0]
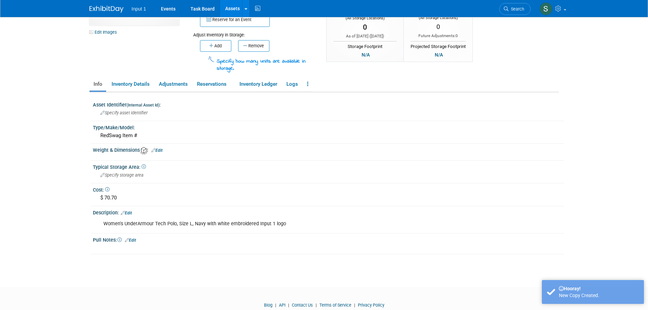
click at [188, 223] on div "Women's UnderArmour Tech Polo, Size L, Navy with white embroidered Input 1 logo" at bounding box center [287, 224] width 377 height 14
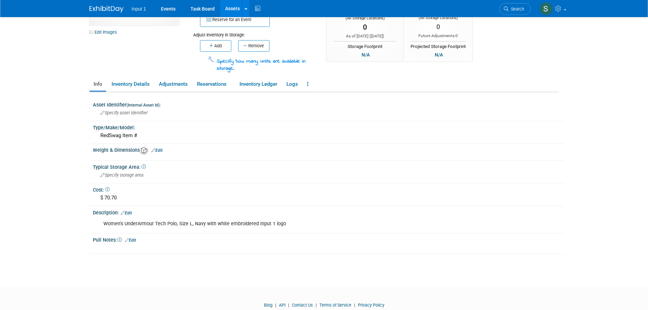
click at [128, 214] on link "Edit" at bounding box center [126, 213] width 11 height 5
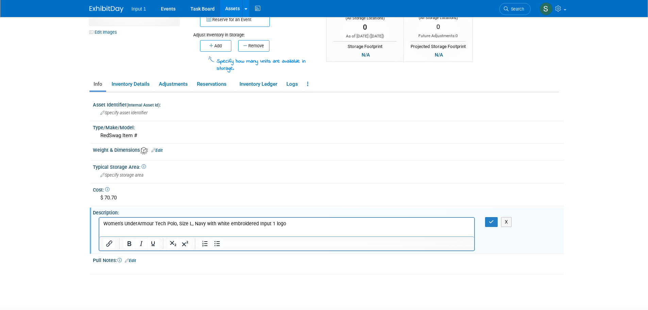
scroll to position [0, 0]
click at [188, 224] on p "Women's UnderArmour Tech Polo, Size L, Navy with white embroidered Input 1 logo" at bounding box center [287, 224] width 368 height 7
click at [490, 222] on icon "button" at bounding box center [491, 221] width 5 height 5
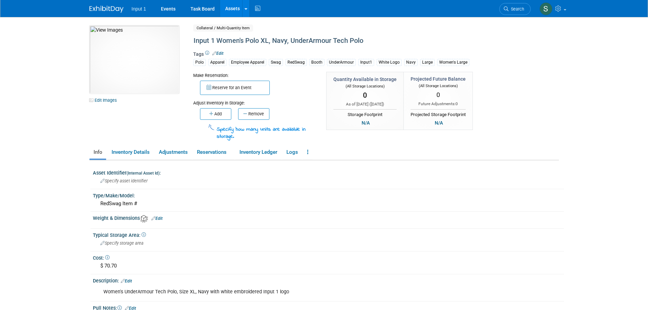
click at [219, 54] on link "Edit" at bounding box center [217, 53] width 11 height 5
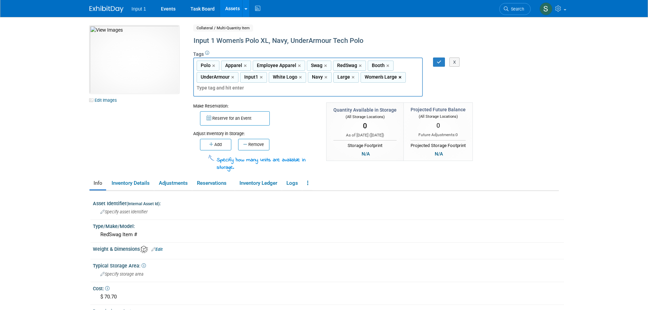
click at [399, 76] on link "×" at bounding box center [401, 78] width 4 height 8
type input "Polo, Apparel, Employee Apparel, Swag, RedSwag, Booth, UnderArmour, Input1, Whi…"
click at [257, 84] on input "wome" at bounding box center [227, 87] width 60 height 7
drag, startPoint x: 383, startPoint y: 79, endPoint x: 358, endPoint y: 82, distance: 25.0
click at [358, 82] on div "Polo, Apparel, Employee Apparel, Swag, RedSwag, Booth, UnderArmour, Input1, Whi…" at bounding box center [308, 77] width 230 height 39
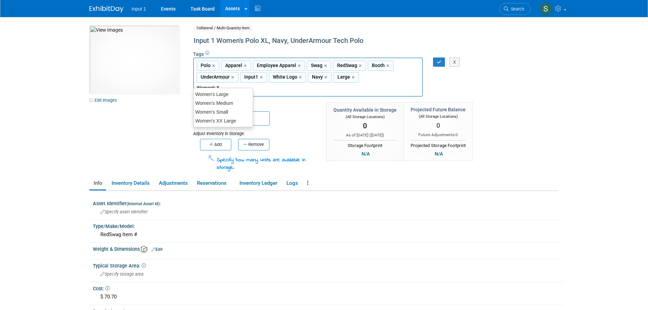
type input "Women's XL"
type input "Polo, Apparel, Employee Apparel, Swag, RedSwag, Booth, UnderArmour, Input1, Whi…"
click at [352, 77] on link "×" at bounding box center [354, 78] width 4 height 8
type input "Polo, Apparel, Employee Apparel, Swag, RedSwag, Booth, UnderArmour, Input1, Whi…"
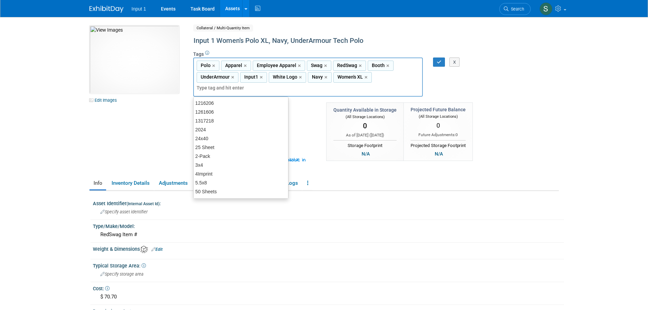
click at [412, 75] on div "Polo, Apparel, Employee Apparel, Swag, RedSwag, Booth, UnderArmour, Input1, Whi…" at bounding box center [308, 77] width 230 height 39
click at [386, 75] on div "Polo, Apparel, Employee Apparel, Swag, RedSwag, Booth, UnderArmour, Input1, Whi…" at bounding box center [308, 77] width 230 height 39
click at [387, 78] on div "Polo, Apparel, Employee Apparel, Swag, RedSwag, Booth, UnderArmour, Input1, Whi…" at bounding box center [308, 77] width 230 height 39
click at [188, 198] on div "Asset Identifier (Internal Asset Id) :" at bounding box center [328, 202] width 471 height 9
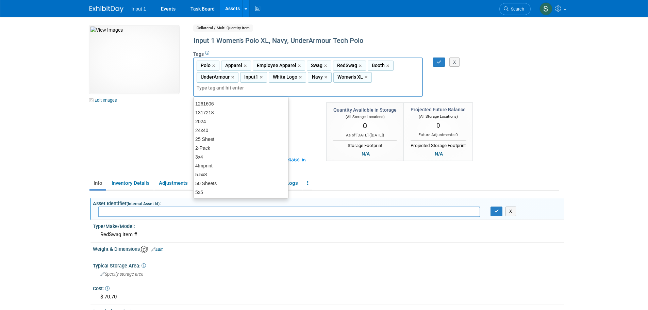
click at [377, 75] on div "Polo, Apparel, Employee Apparel, Swag, RedSwag, Booth, UnderArmour, Input1, Whi…" at bounding box center [308, 77] width 230 height 39
type input "xl"
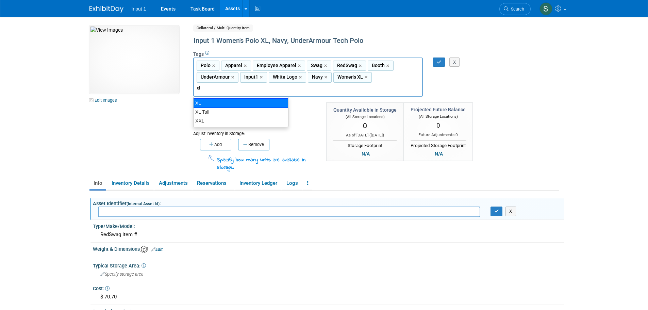
click at [199, 102] on div "XL" at bounding box center [240, 103] width 95 height 10
type input "Polo, Apparel, Employee Apparel, Swag, RedSwag, Booth, UnderArmour, Input1, Whi…"
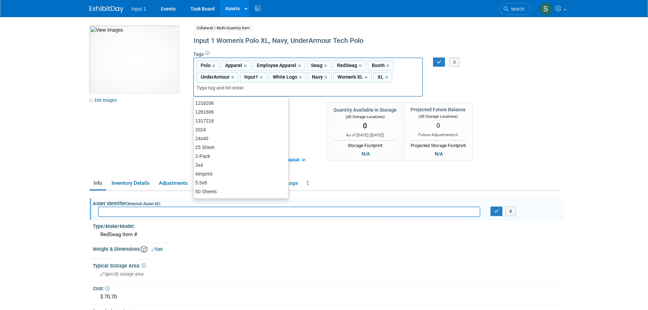
click at [396, 81] on div "Polo, Apparel, Employee Apparel, Swag, RedSwag, Booth, UnderArmour, Input1, Whi…" at bounding box center [308, 77] width 230 height 39
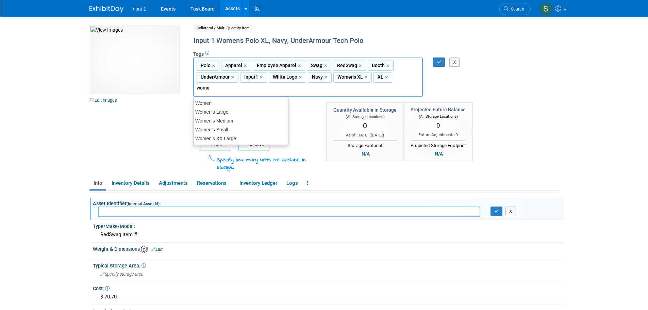
type input "women"
click at [238, 103] on div "Women" at bounding box center [240, 103] width 95 height 10
type input "Polo, Apparel, Employee Apparel, Swag, RedSwag, Booth, UnderArmour, Input1, Whi…"
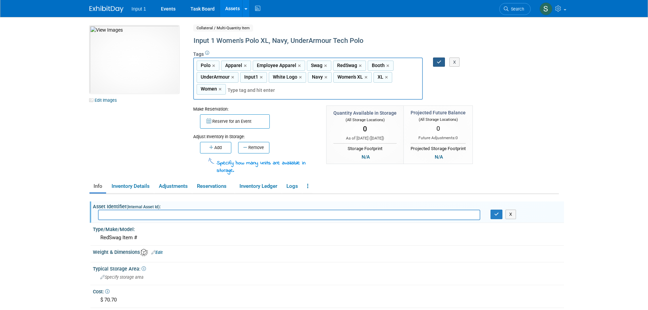
click at [437, 64] on icon "button" at bounding box center [439, 62] width 5 height 4
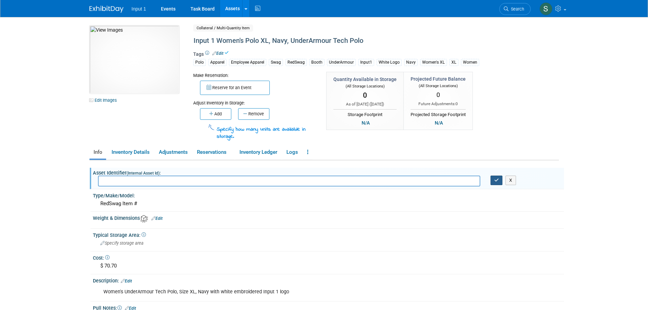
click at [493, 181] on button "button" at bounding box center [497, 181] width 12 height 10
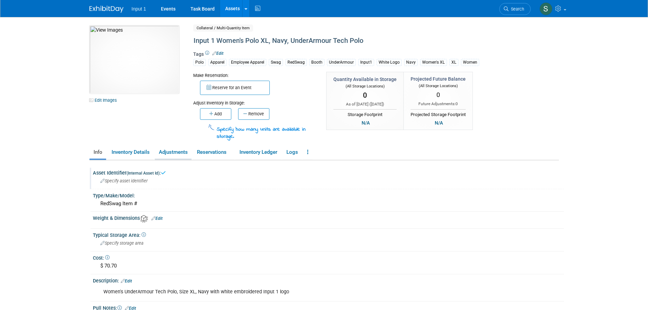
click at [174, 156] on link "Adjustments" at bounding box center [173, 152] width 37 height 12
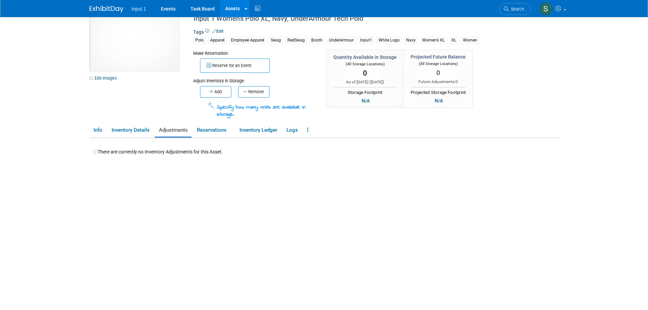
scroll to position [34, 0]
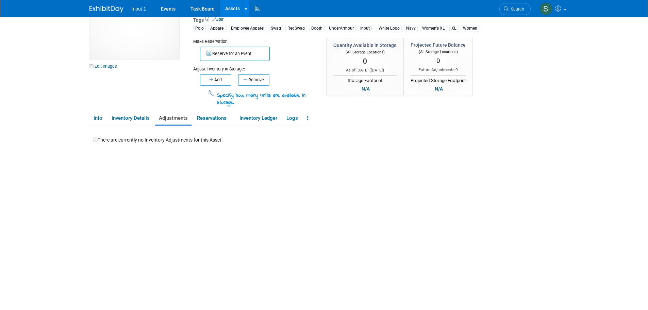
click at [215, 80] on button "Add" at bounding box center [215, 80] width 31 height 12
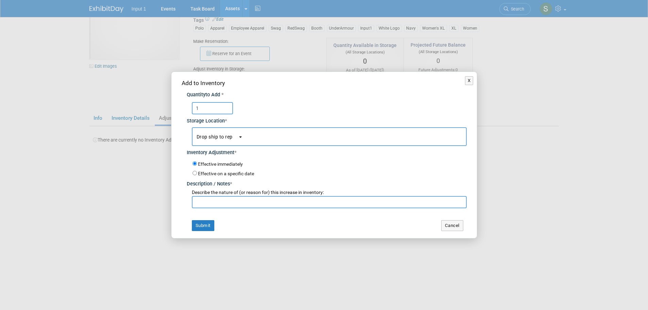
type input "1"
click at [208, 202] on input "text" at bounding box center [329, 202] width 275 height 12
click at [195, 202] on input "Polo for Gillian to wear at ITC. Will be picked up at office." at bounding box center [329, 202] width 275 height 12
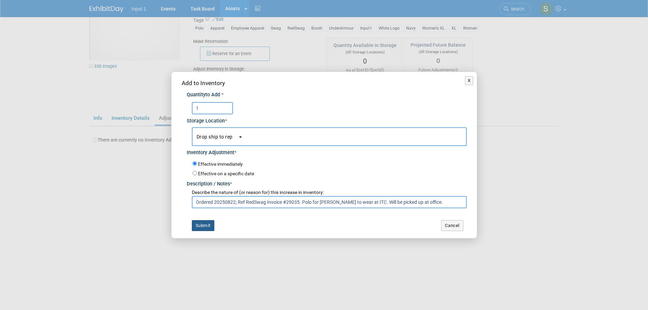
type input "Ordered 20250822; Ref RedSwag Invoice #29035. Polo for Gillian to wear at ITC. …"
click at [208, 226] on button "Submit" at bounding box center [203, 225] width 22 height 11
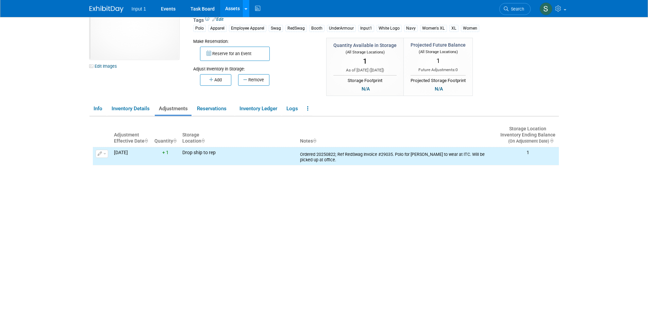
click at [247, 10] on icon at bounding box center [246, 9] width 3 height 4
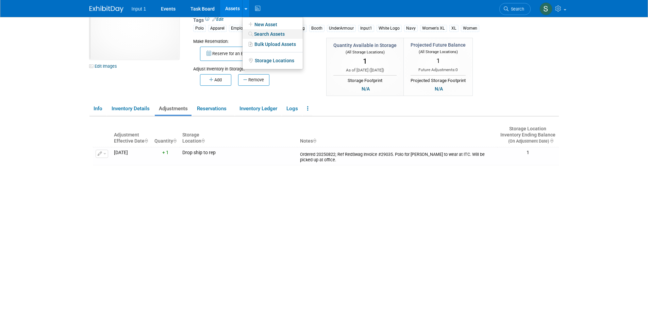
click at [259, 32] on link "Search Assets" at bounding box center [273, 34] width 60 height 10
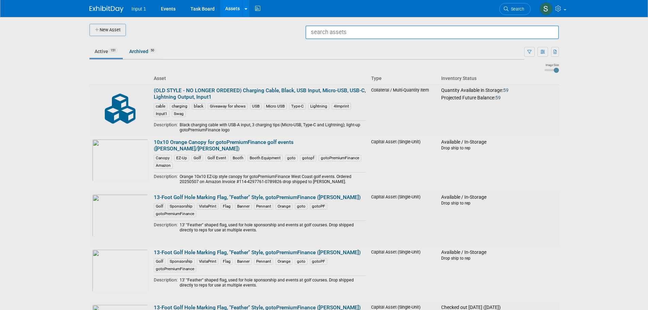
click at [354, 31] on input "text" at bounding box center [433, 33] width 254 height 14
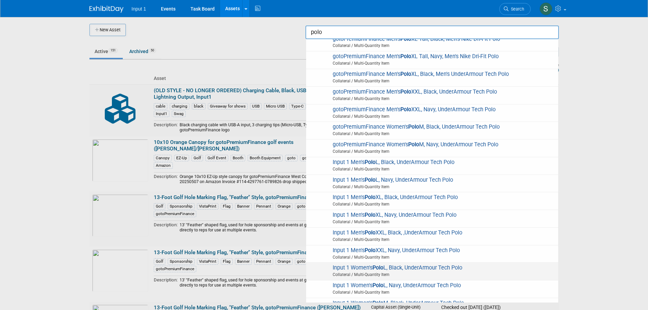
scroll to position [136, 0]
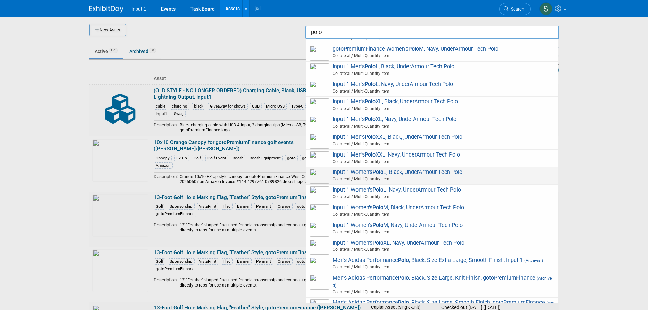
click at [384, 173] on strong "Polo" at bounding box center [378, 172] width 11 height 6
type input "Input 1 Women&#39;s Polo L, Black, UnderArmour Tech Polo"
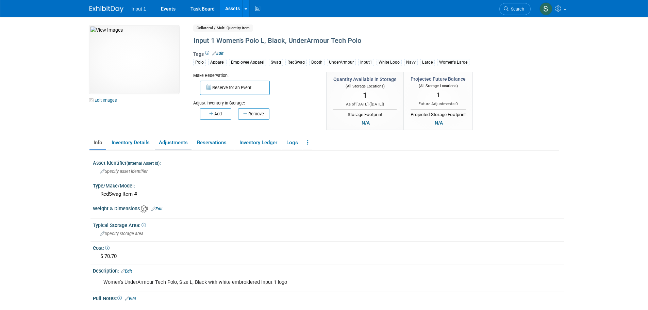
click at [178, 144] on link "Adjustments" at bounding box center [173, 143] width 37 height 12
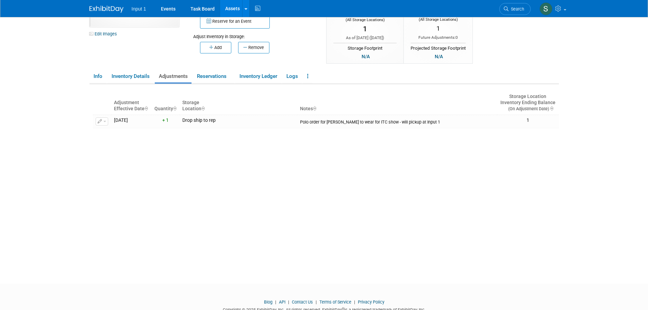
scroll to position [68, 0]
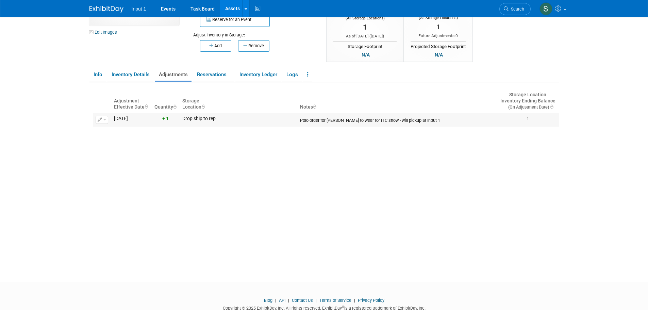
click at [105, 123] on button "button" at bounding box center [102, 120] width 13 height 8
click at [109, 133] on button "Change Adjustment" at bounding box center [127, 130] width 56 height 9
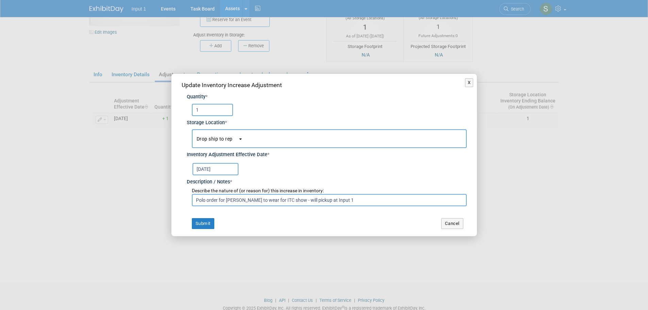
drag, startPoint x: 366, startPoint y: 198, endPoint x: 146, endPoint y: 221, distance: 221.0
click at [146, 221] on div "X Update Inventory Increase Adjustment Quantity * 1 Storage Location * * *" at bounding box center [324, 155] width 648 height 310
click at [450, 221] on button "Cancel" at bounding box center [452, 223] width 22 height 11
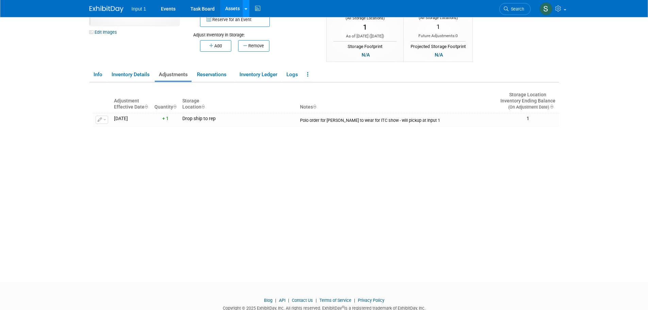
click at [245, 11] on div at bounding box center [246, 8] width 3 height 7
click at [273, 34] on link "Search Assets" at bounding box center [273, 34] width 60 height 10
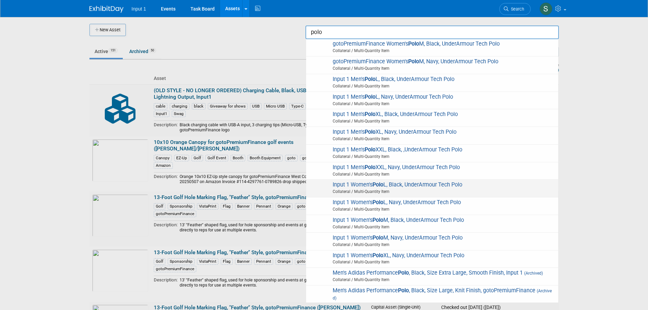
scroll to position [136, 0]
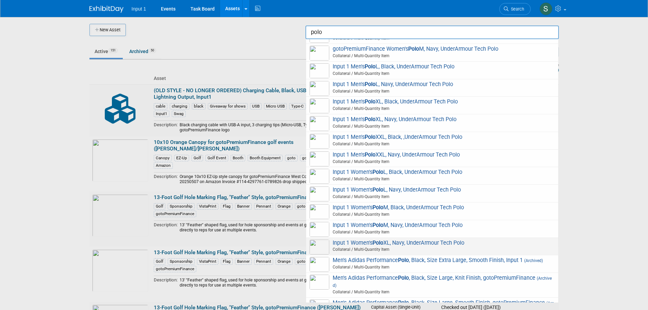
click at [402, 245] on span "Input 1 Women's Polo XL, Navy, UnderArmour Tech Polo Collateral / Multi-Quantit…" at bounding box center [432, 247] width 245 height 14
type input "Input 1 Women&#39;s Polo XL, Navy, UnderArmour Tech Polo"
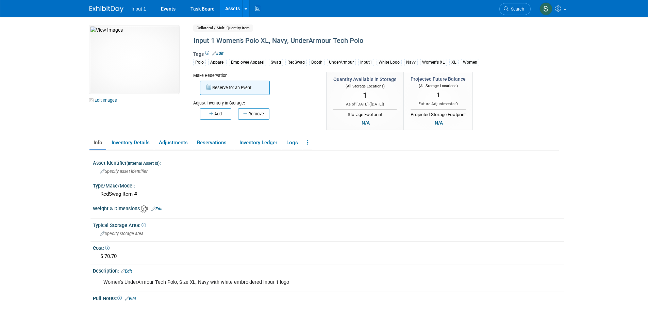
click at [231, 88] on button "Reserve for an Event" at bounding box center [235, 88] width 70 height 14
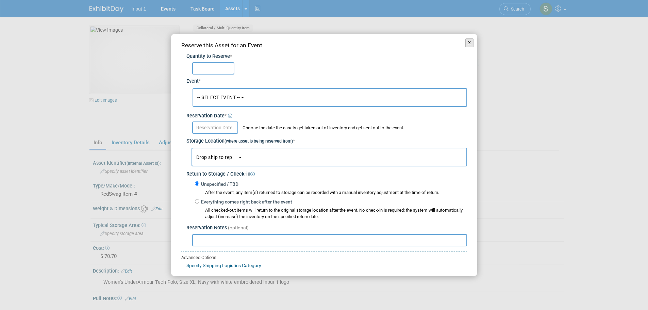
click at [467, 43] on button "X" at bounding box center [470, 42] width 9 height 9
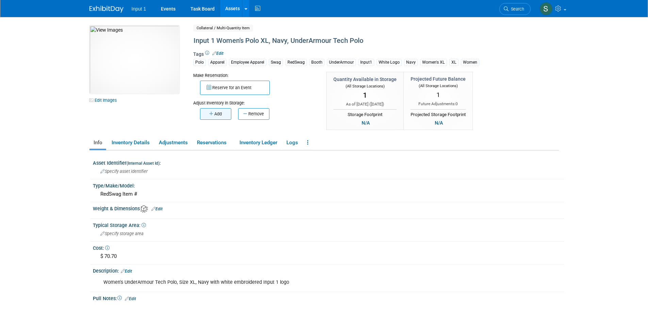
click at [211, 112] on icon "button" at bounding box center [211, 114] width 5 height 4
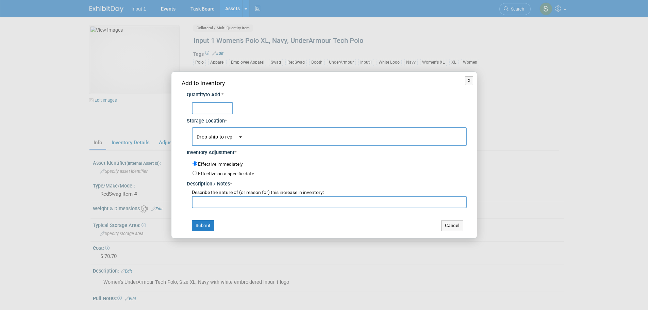
click at [470, 86] on div "Add to Inventory Quantity to Add * Storage Location * Drop ship to rep<span sty…" at bounding box center [325, 155] width 306 height 166
click at [469, 83] on button "X" at bounding box center [469, 80] width 9 height 9
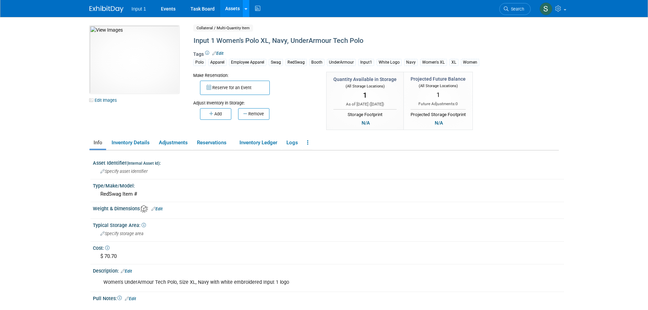
click at [246, 14] on link at bounding box center [245, 8] width 7 height 17
click at [502, 50] on div "Tags Edit Polo Apparel Employee Apparel Swag RedSwag Booth UnderArmour Input1 W…" at bounding box center [348, 61] width 310 height 22
click at [246, 10] on icon at bounding box center [246, 9] width 3 height 4
click at [259, 33] on link "Search Assets" at bounding box center [273, 34] width 60 height 10
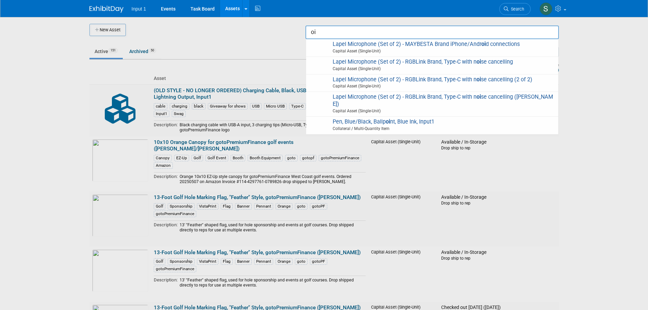
type input "o"
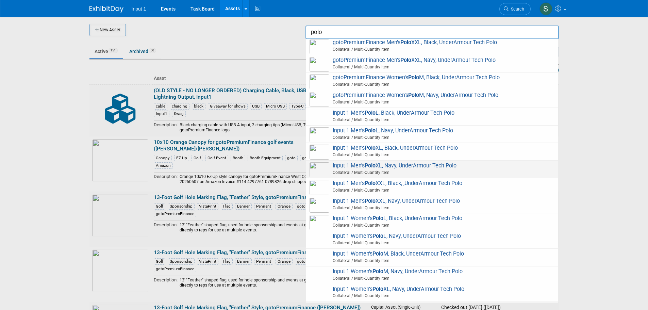
scroll to position [102, 0]
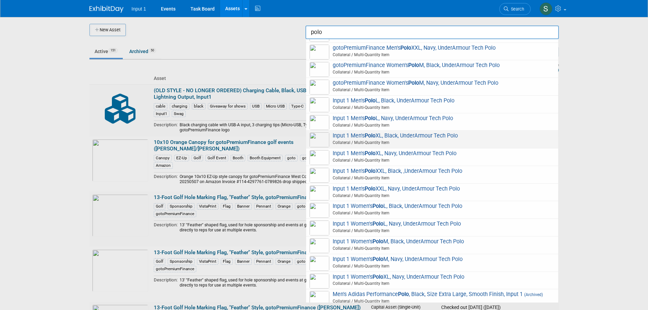
click at [393, 136] on span "Input 1 Men's Polo XL, Black, UnderArmour Tech Polo Collateral / Multi-Quantity…" at bounding box center [432, 139] width 245 height 14
type input "Input 1 Men&#39;s Polo XL, Black, UnderArmour Tech Polo"
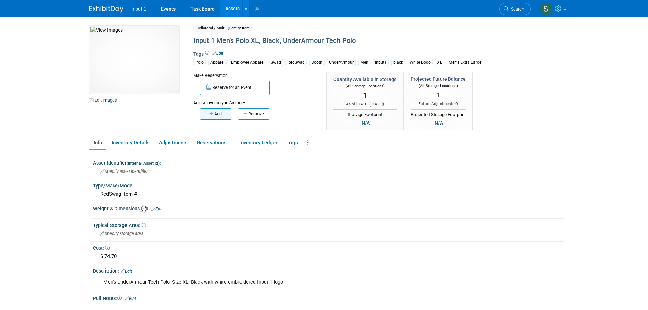
click at [210, 116] on button "Add" at bounding box center [215, 114] width 31 height 12
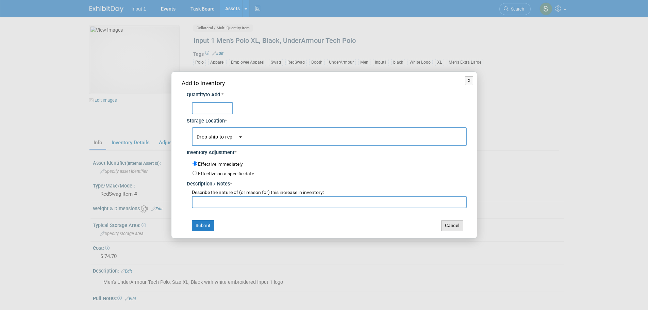
click at [458, 226] on button "Cancel" at bounding box center [452, 225] width 22 height 11
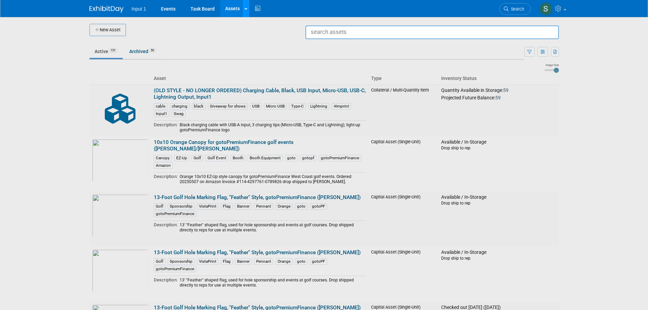
click at [245, 11] on div at bounding box center [246, 8] width 3 height 7
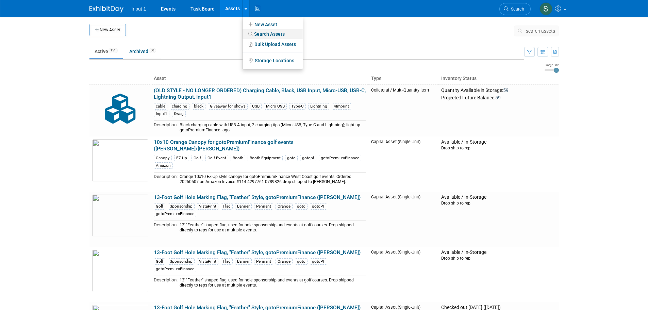
click at [257, 30] on link "Search Assets" at bounding box center [273, 34] width 60 height 10
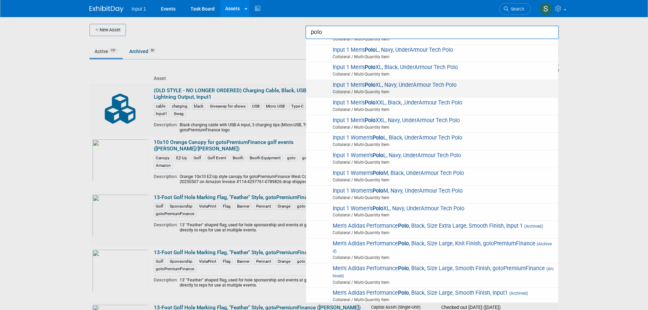
scroll to position [170, 0]
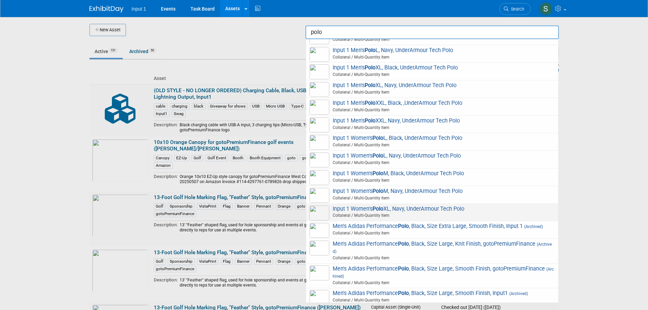
click at [408, 208] on span "Input 1 Women's Polo XL, Navy, UnderArmour Tech Polo Collateral / Multi-Quantit…" at bounding box center [432, 213] width 245 height 14
type input "Input 1 Women&#39;s Polo XL, Navy, UnderArmour Tech Polo"
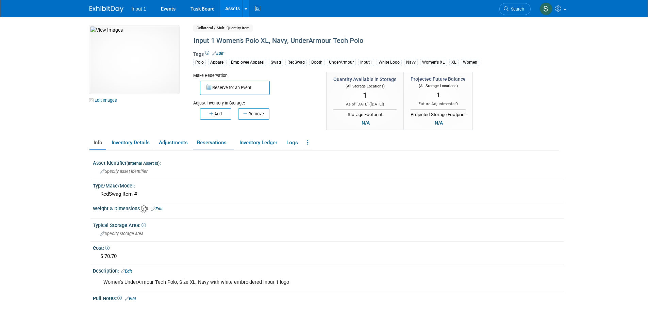
click at [208, 142] on link "Reservations" at bounding box center [213, 143] width 41 height 12
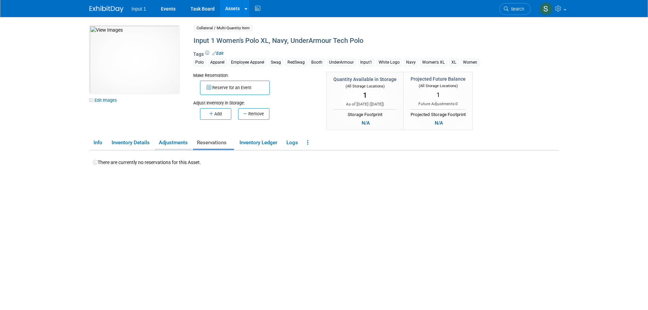
click at [177, 143] on link "Adjustments" at bounding box center [173, 143] width 37 height 12
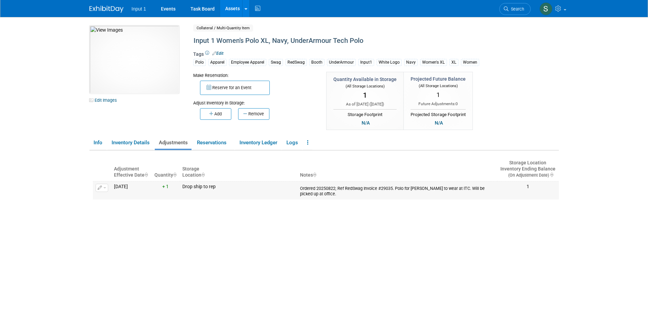
drag, startPoint x: 313, startPoint y: 195, endPoint x: 300, endPoint y: 186, distance: 16.0
click at [300, 186] on td "Ordered 20250822; Ref RedSwag Invoice #29035. Polo for [PERSON_NAME] to wear at…" at bounding box center [397, 190] width 200 height 18
copy div "Ordered 20250822; Ref RedSwag Invoice #29035. Polo for [PERSON_NAME] to wear at…"
click at [418, 256] on div "Adjustment Effective Date Quantity Storage Location Notes Storage Location Inve…" at bounding box center [326, 237] width 466 height 174
click at [311, 144] on link at bounding box center [307, 143] width 9 height 12
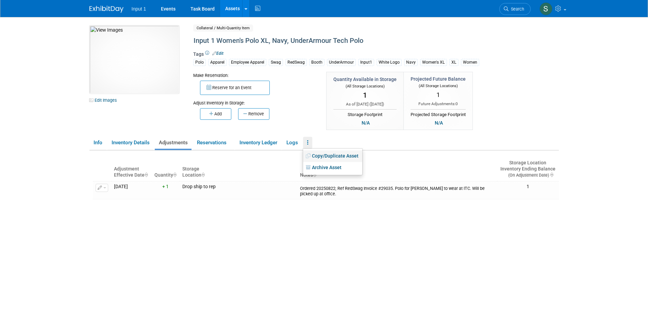
click at [319, 157] on link "Copy/Duplicate Asset" at bounding box center [332, 156] width 59 height 12
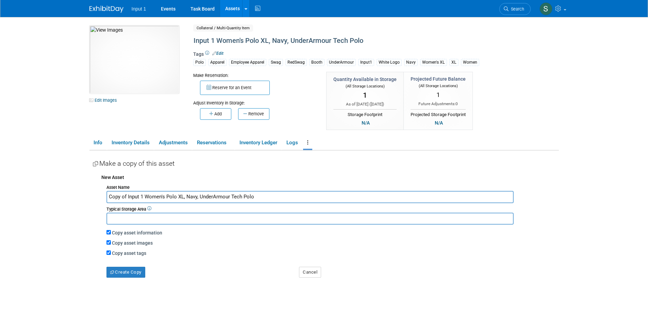
drag, startPoint x: 196, startPoint y: 197, endPoint x: 187, endPoint y: 196, distance: 8.9
click at [187, 196] on input "Copy of Input 1 Women's Polo XL, Navy, UnderArmour Tech Polo" at bounding box center [310, 197] width 407 height 12
drag, startPoint x: 127, startPoint y: 196, endPoint x: 77, endPoint y: 195, distance: 50.0
click at [77, 195] on body "Input 1 Events Task Board Assets New Asset Search Assets" at bounding box center [324, 155] width 648 height 310
type input "Input 1 Women's Polo XL, Black, UnderArmour Tech Polo"
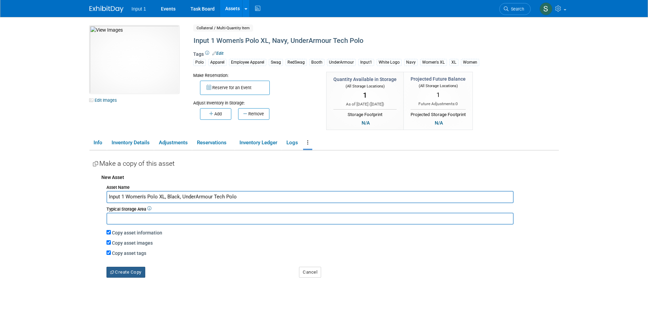
click at [127, 272] on button "Create Copy" at bounding box center [126, 272] width 39 height 11
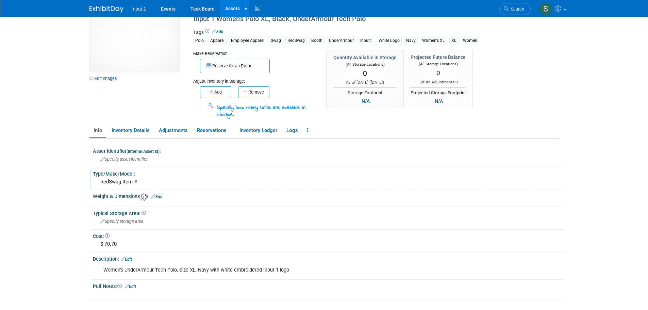
scroll to position [34, 0]
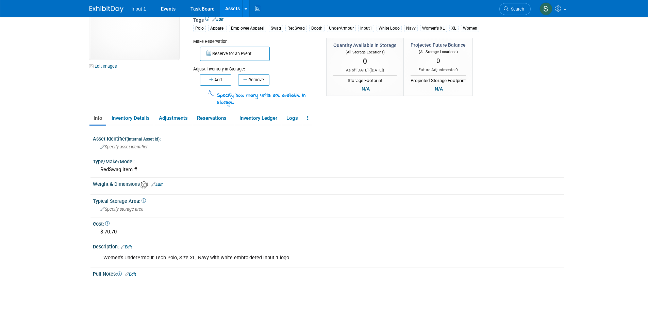
click at [127, 248] on link "Edit" at bounding box center [126, 247] width 11 height 5
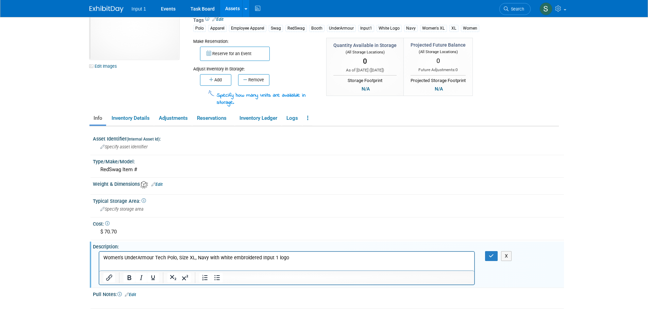
scroll to position [0, 0]
drag, startPoint x: 206, startPoint y: 257, endPoint x: 195, endPoint y: 257, distance: 11.2
click at [195, 257] on p "Women's UnderArmour Tech Polo, Size XL, Navy with white embroidered Input 1 logo" at bounding box center [287, 258] width 368 height 7
click at [492, 256] on icon "button" at bounding box center [491, 256] width 5 height 5
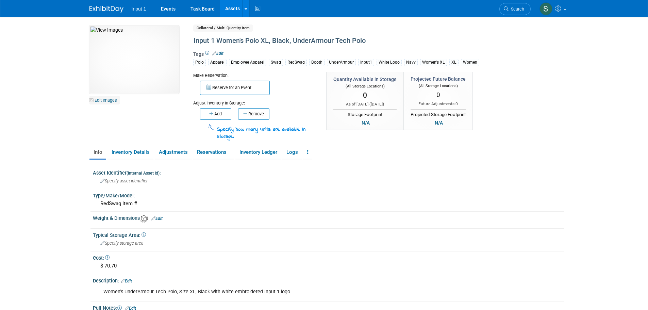
click at [112, 100] on link "Edit Images" at bounding box center [104, 100] width 30 height 9
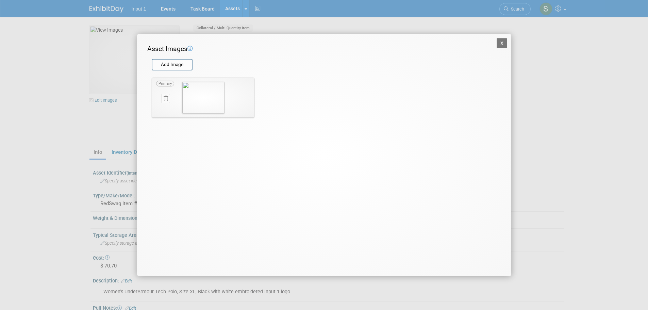
click at [167, 98] on icon at bounding box center [166, 98] width 4 height 5
click at [161, 107] on icon "button" at bounding box center [162, 106] width 4 height 4
click at [164, 68] on input "file" at bounding box center [151, 65] width 81 height 10
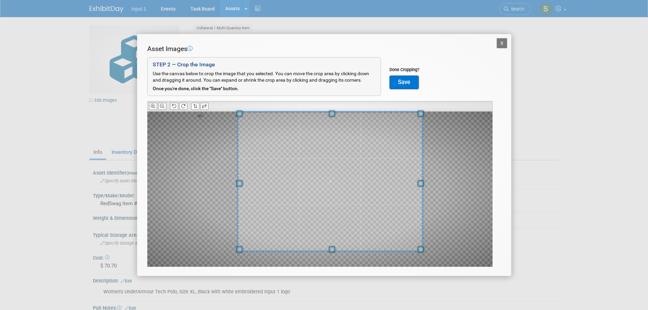
click at [426, 107] on div "Asset Images Add Image STEP 2 — Crop the Image Use the canvas below to crop the…" at bounding box center [324, 166] width 354 height 244
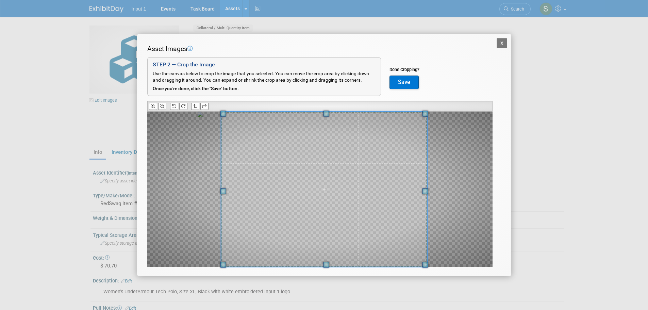
click at [197, 272] on div "Asset Images Add Image STEP 2 — Crop the Image Use the canvas below to crop the…" at bounding box center [324, 166] width 354 height 244
click at [407, 81] on button "Save" at bounding box center [404, 83] width 29 height 14
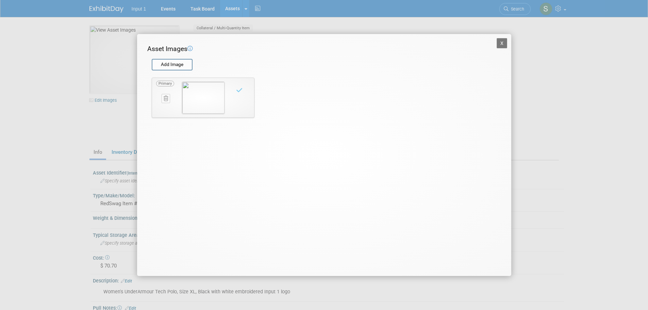
click at [505, 44] on button "X" at bounding box center [502, 43] width 11 height 10
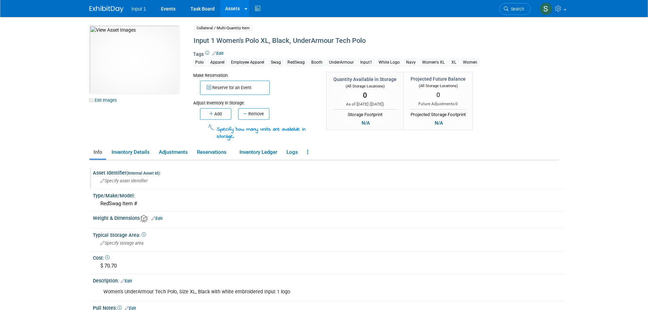
click at [367, 183] on div "Specify asset identifier" at bounding box center [328, 181] width 461 height 11
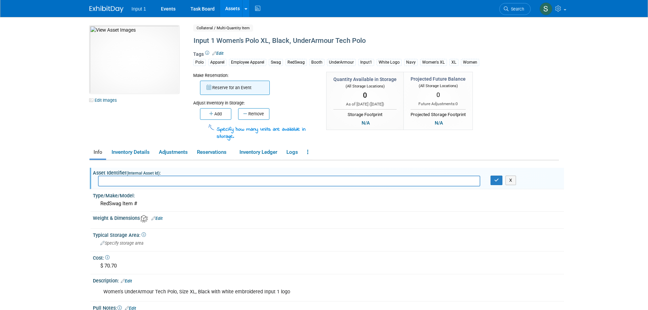
click at [242, 88] on button "Reserve for an Event" at bounding box center [235, 88] width 70 height 14
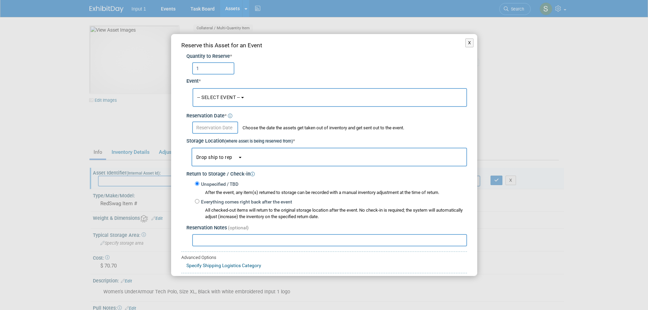
type input "1"
click at [226, 102] on button "-- SELECT EVENT --" at bounding box center [330, 97] width 275 height 19
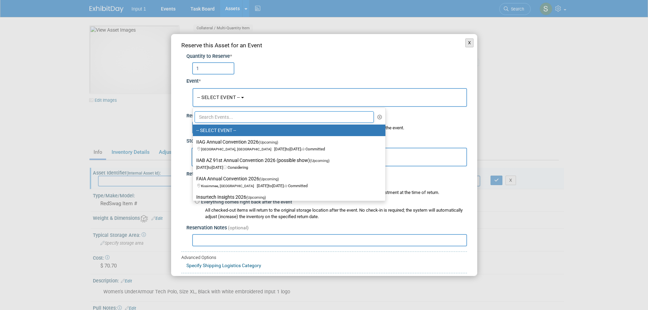
click at [466, 43] on button "X" at bounding box center [470, 42] width 9 height 9
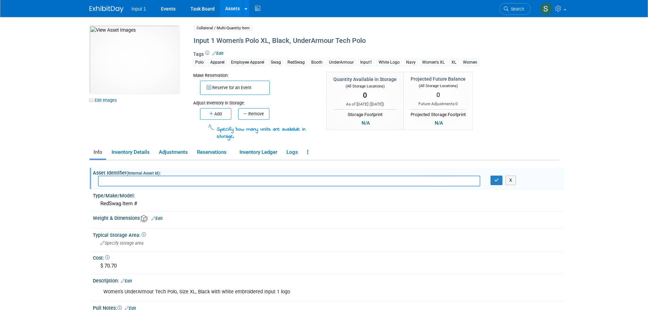
click at [219, 114] on button "Add" at bounding box center [215, 114] width 31 height 12
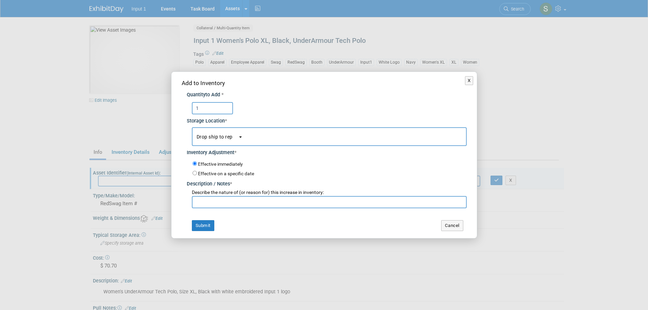
type input "1"
click at [226, 203] on input "text" at bounding box center [329, 202] width 275 height 12
paste input "Ordered 20250822; Ref RedSwag Invoice #29035. Polo for [PERSON_NAME] to wear at…"
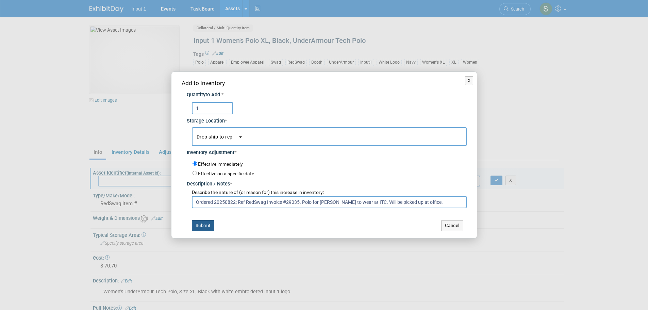
type input "Ordered 20250822; Ref RedSwag Invoice #29035. Polo for [PERSON_NAME] to wear at…"
click at [208, 226] on button "Submit" at bounding box center [203, 225] width 22 height 11
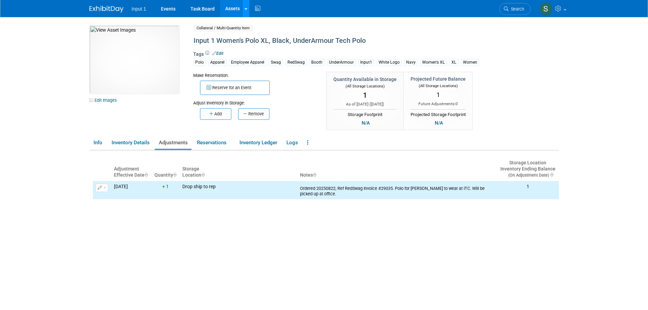
click at [246, 12] on link at bounding box center [245, 8] width 7 height 17
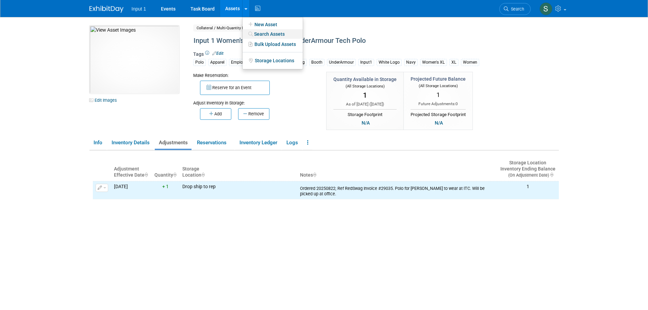
click at [249, 36] on icon at bounding box center [250, 34] width 7 height 5
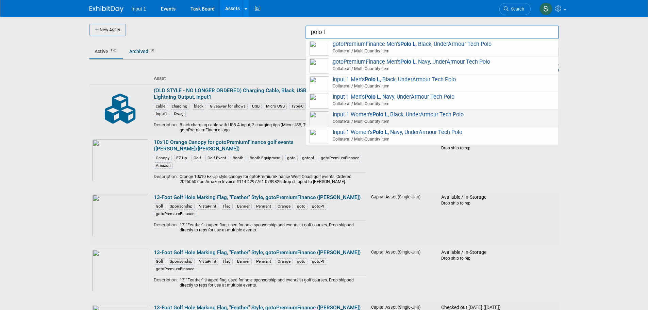
click at [396, 116] on span "Input 1 Women's Polo L , Black, UnderArmour Tech Polo Collateral / Multi-Quanti…" at bounding box center [432, 118] width 245 height 14
type input "Input 1 Women&#39;s Polo L, Black, UnderArmour Tech Polo"
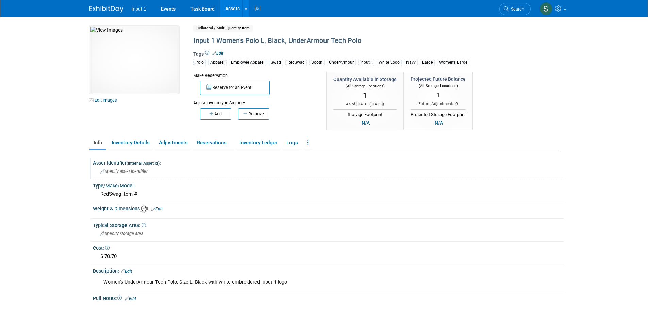
scroll to position [83, 0]
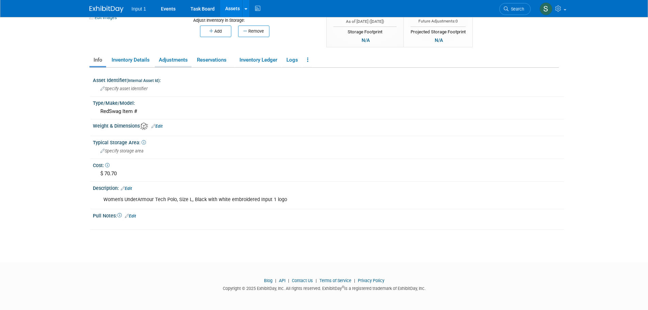
click at [176, 59] on link "Adjustments" at bounding box center [173, 60] width 37 height 12
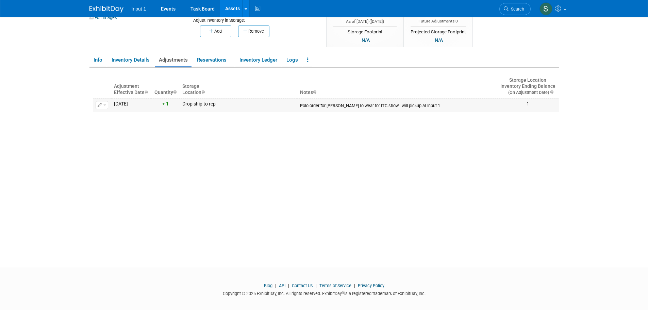
click at [107, 108] on button "button" at bounding box center [102, 105] width 13 height 8
click at [108, 115] on button "Change Adjustment" at bounding box center [127, 116] width 56 height 9
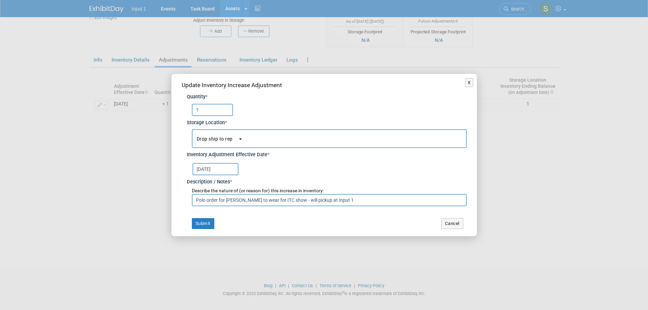
click at [264, 196] on input "Polo order for [PERSON_NAME] to wear for ITC show - will pickup at Input 1" at bounding box center [329, 200] width 275 height 12
paste input "Ordered 20250822; Ref RedSwag Invoice #29035. Polo for [PERSON_NAME] to wear at…"
drag, startPoint x: 333, startPoint y: 197, endPoint x: 320, endPoint y: 196, distance: 12.9
click at [320, 196] on input "Ordered 20250822; Ref RedSwag Invoice #29035. Polo for [PERSON_NAME] to wear at…" at bounding box center [329, 200] width 275 height 12
type input "Ordered 20250822; Ref RedSwag Invoice #29035. Polo for [PERSON_NAME] to wear at…"
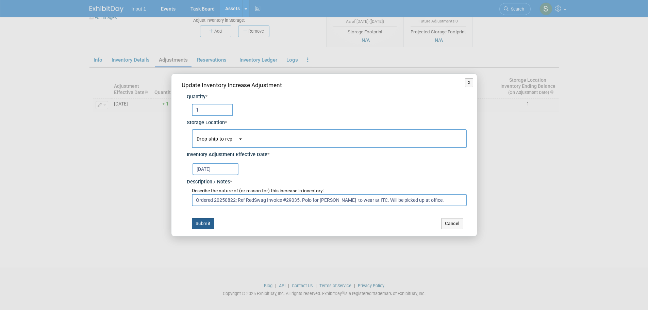
click at [204, 224] on button "Submit" at bounding box center [203, 223] width 22 height 11
